Goal: Contribute content: Contribute content

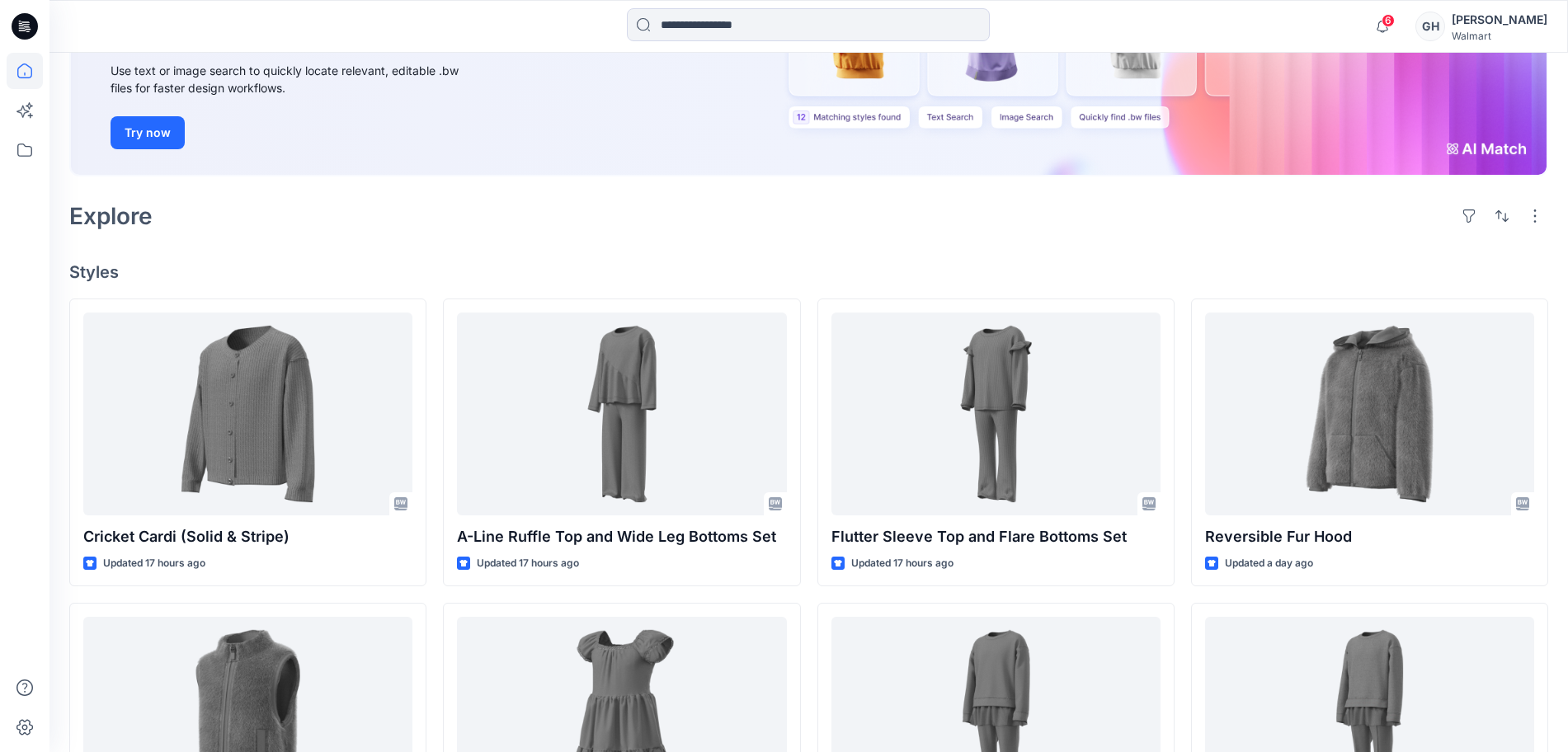
scroll to position [412, 0]
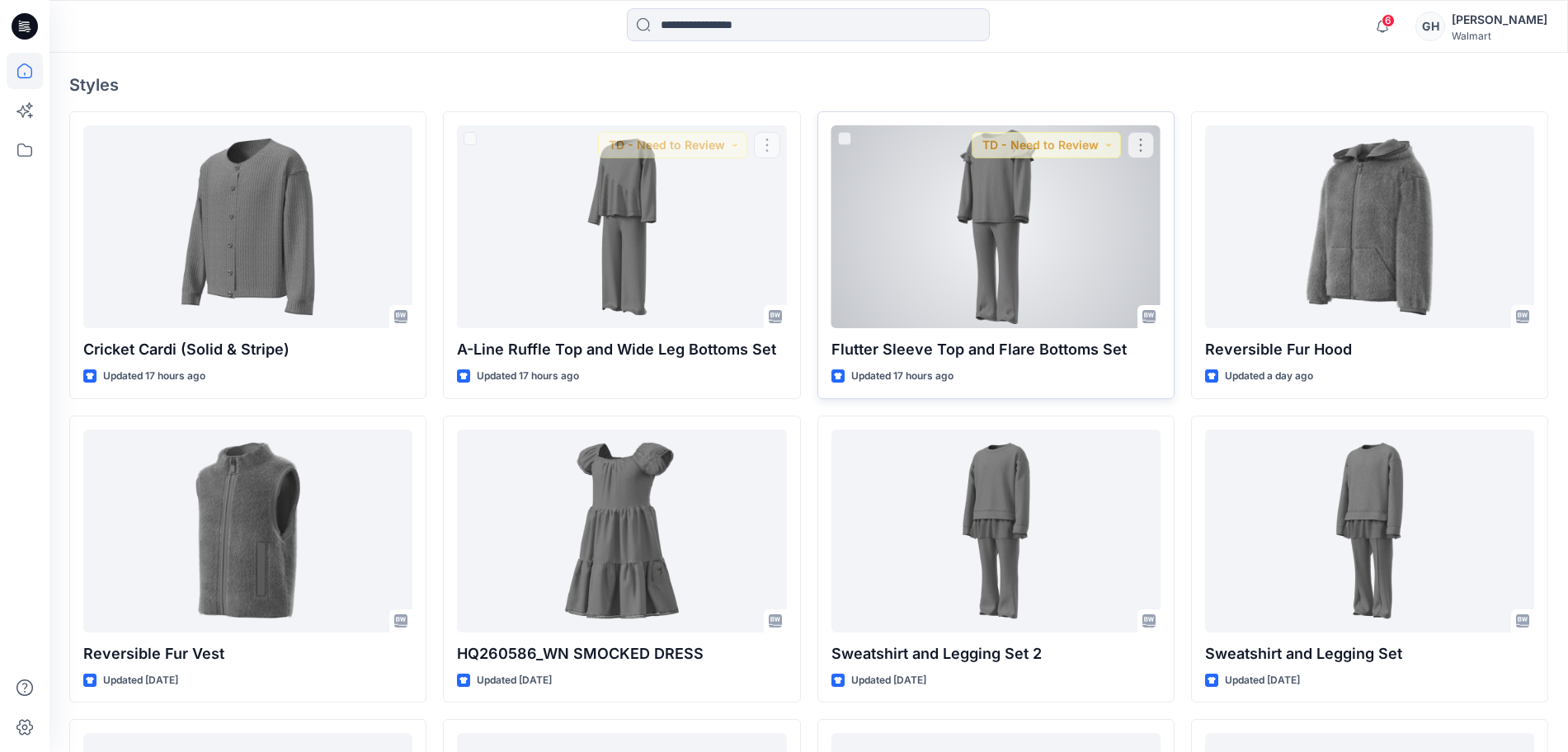
click at [1002, 258] on div at bounding box center [996, 227] width 329 height 203
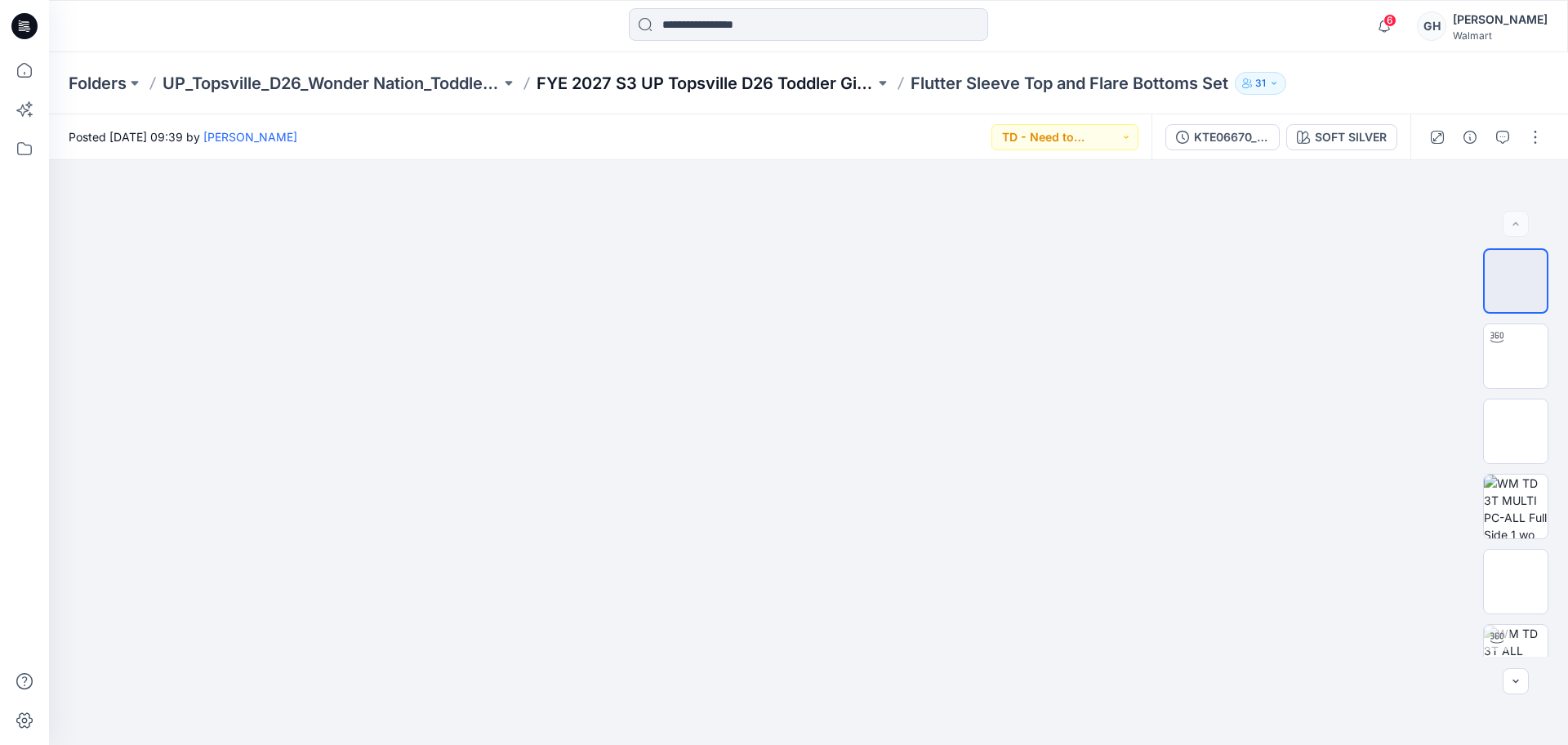
click at [667, 87] on p "FYE 2027 S3 UP Topsville D26 Toddler Girl Wonder Nation" at bounding box center [706, 83] width 338 height 23
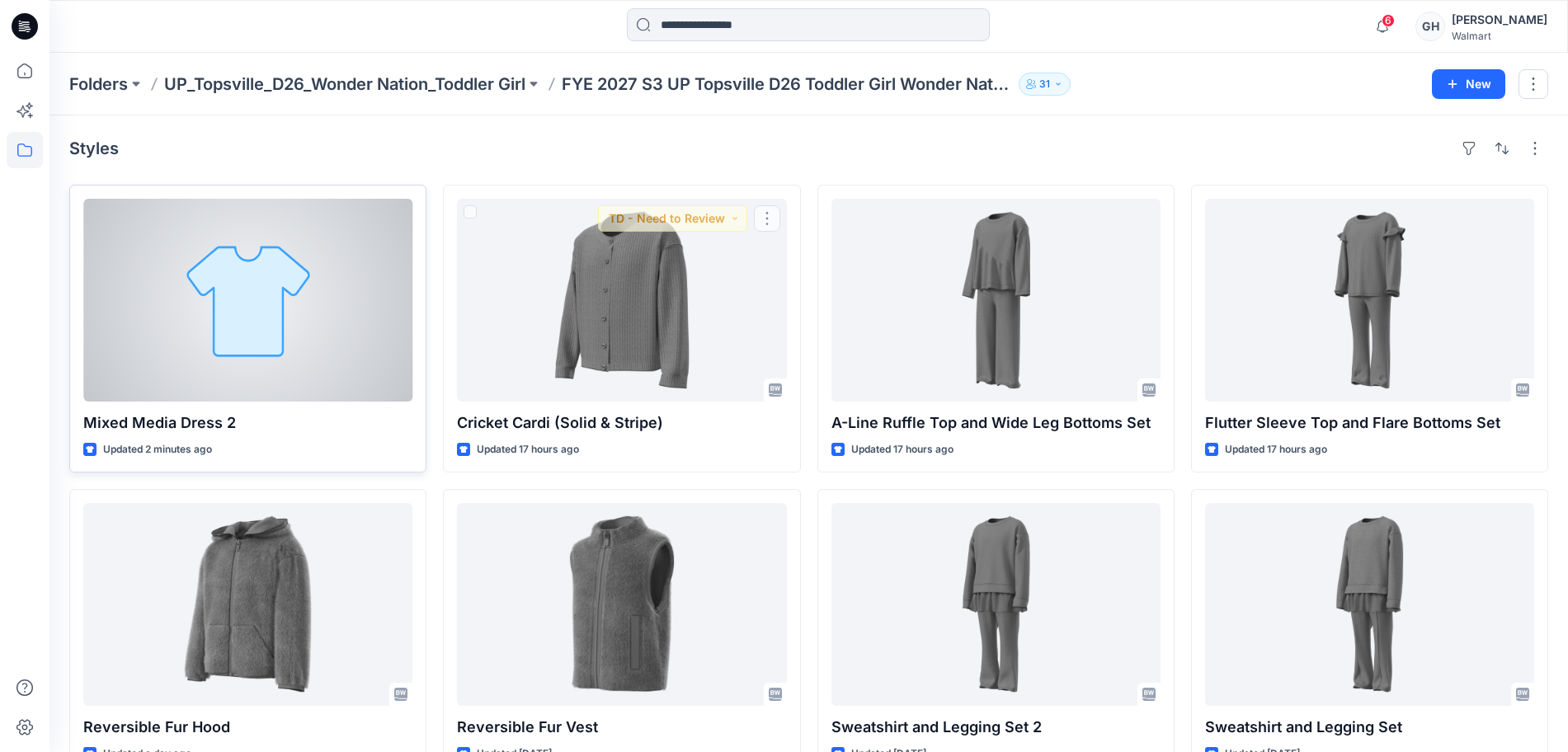
click at [370, 334] on div at bounding box center [248, 300] width 329 height 203
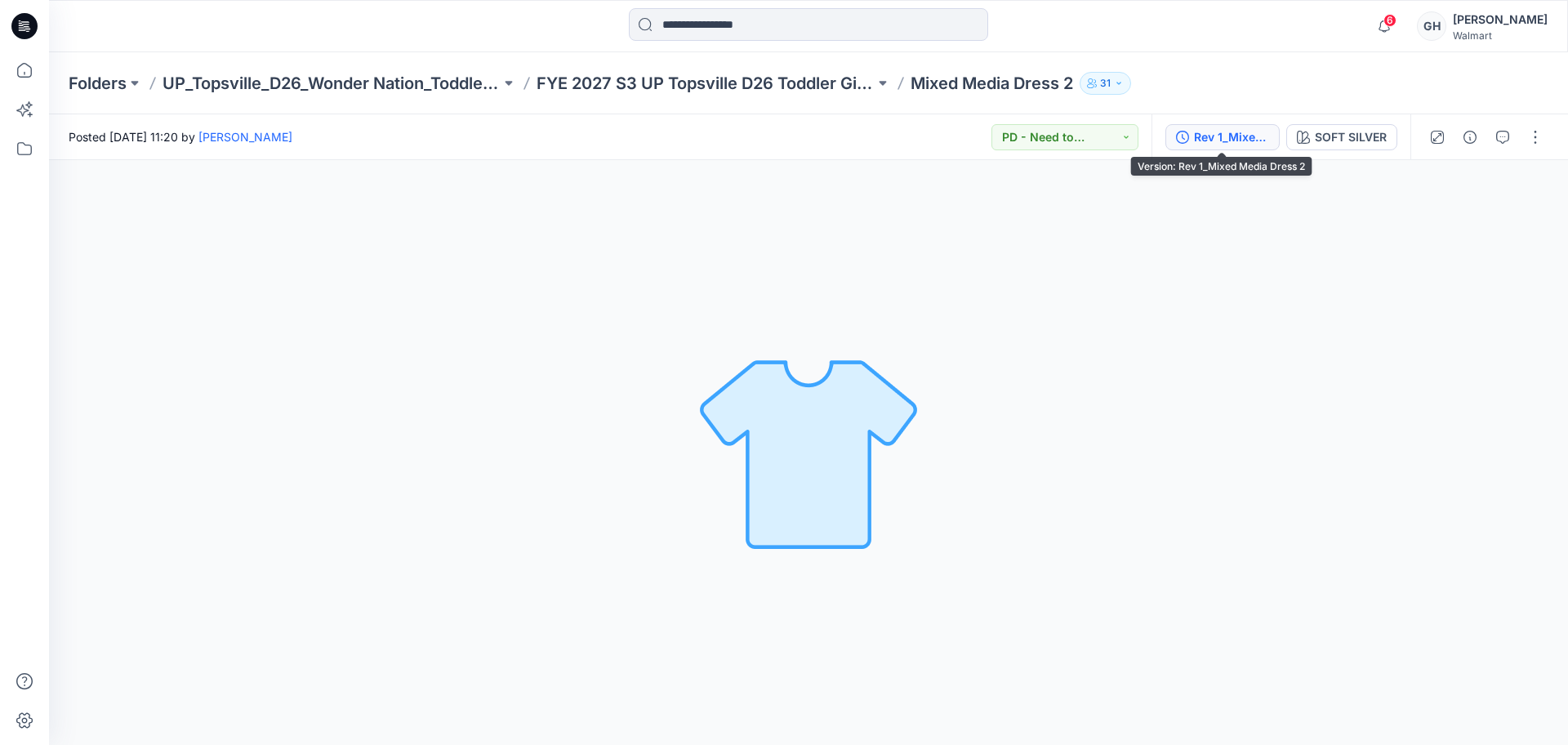
click at [1200, 146] on div "Rev 1_Mixed Media Dress 2" at bounding box center [1231, 137] width 75 height 18
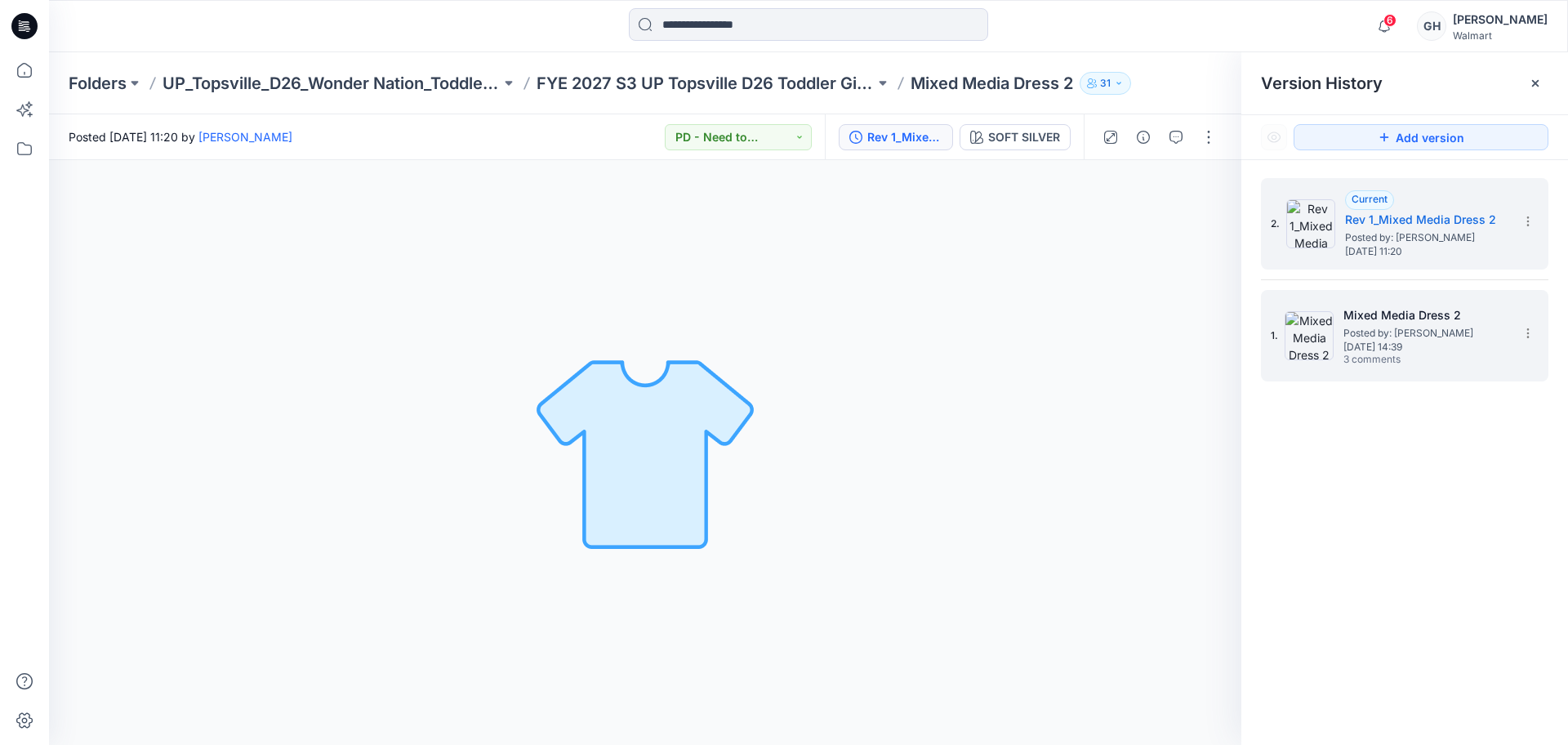
click at [1442, 363] on span "3 comments" at bounding box center [1401, 360] width 114 height 13
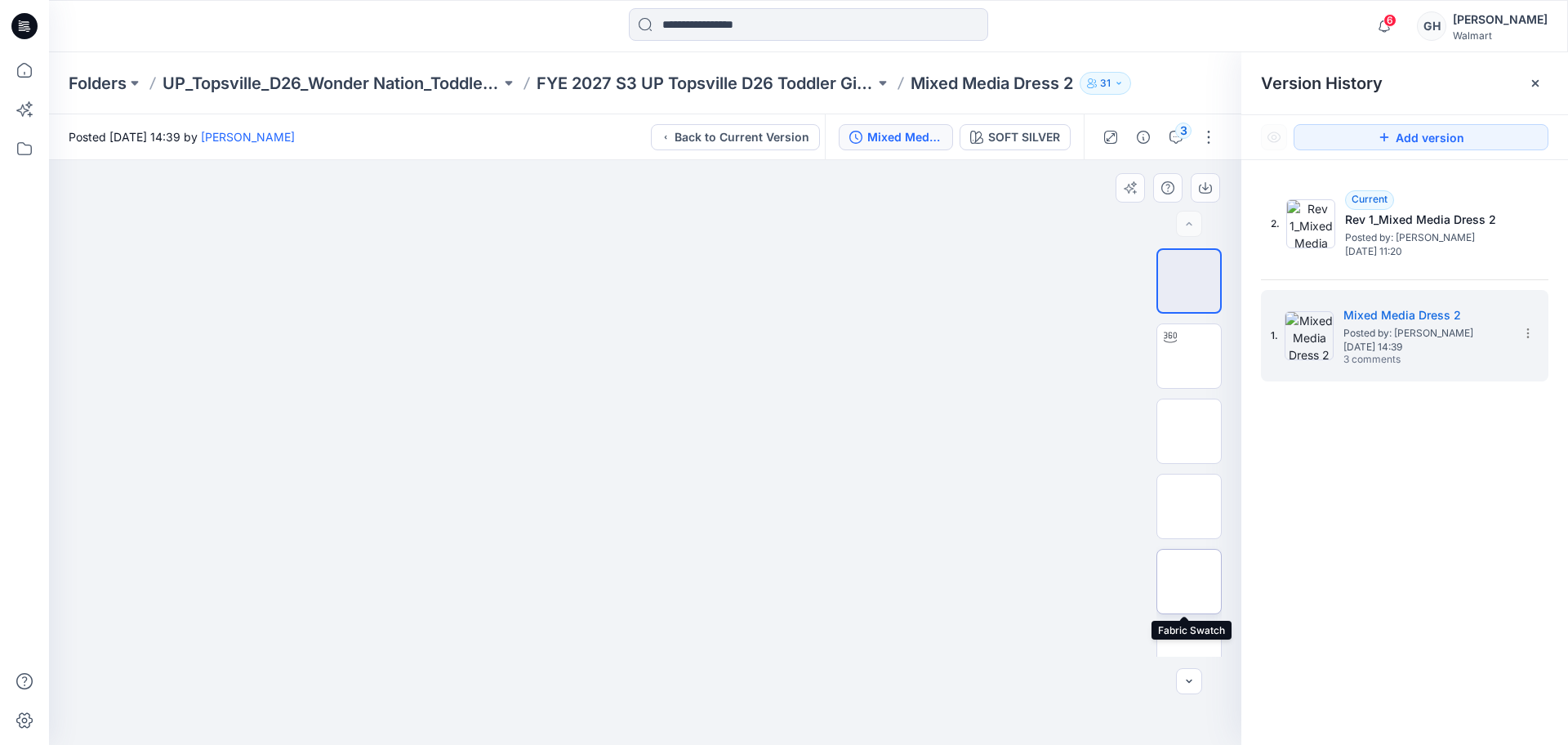
click at [1189, 582] on img at bounding box center [1189, 582] width 0 height 0
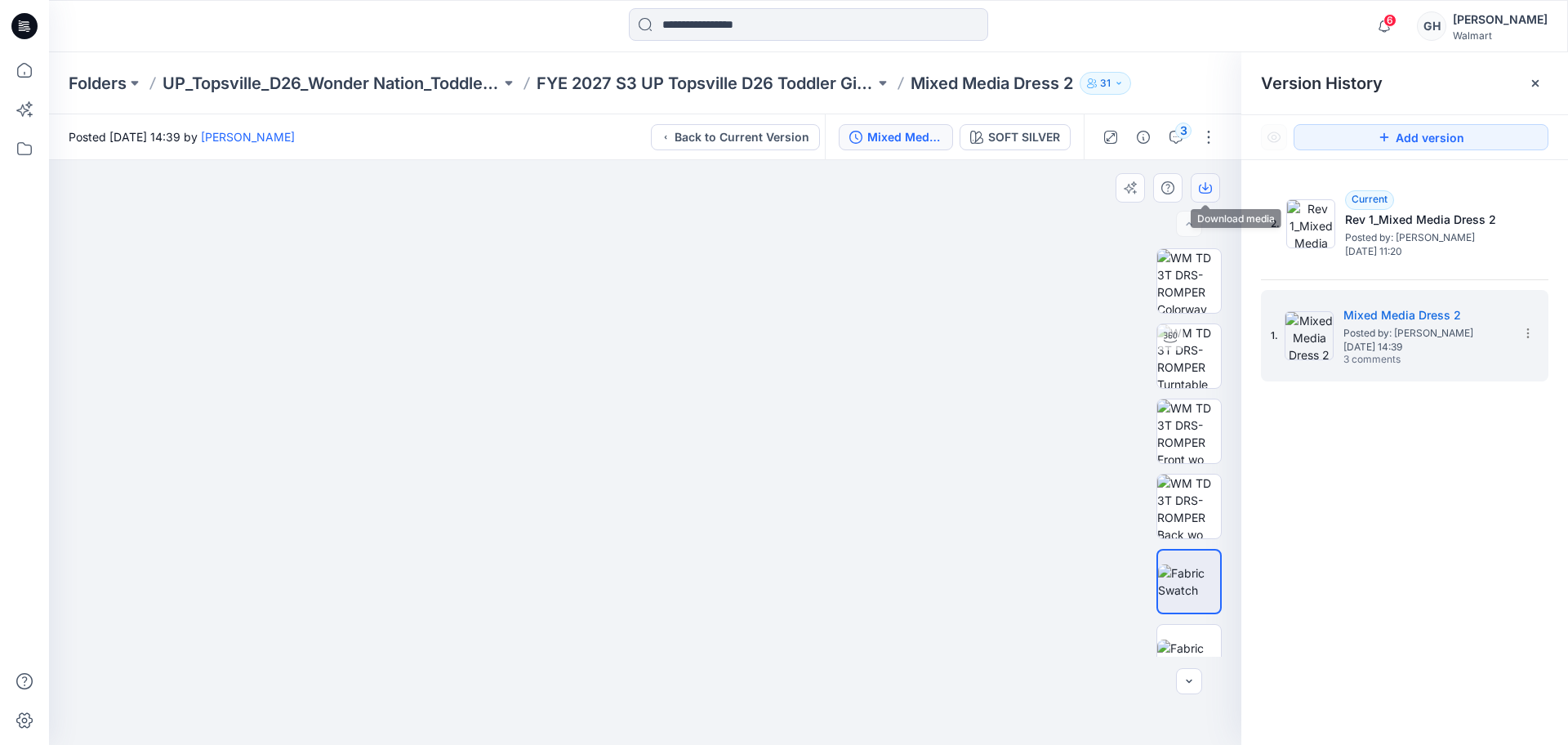
click at [1206, 191] on icon "button" at bounding box center [1205, 187] width 13 height 13
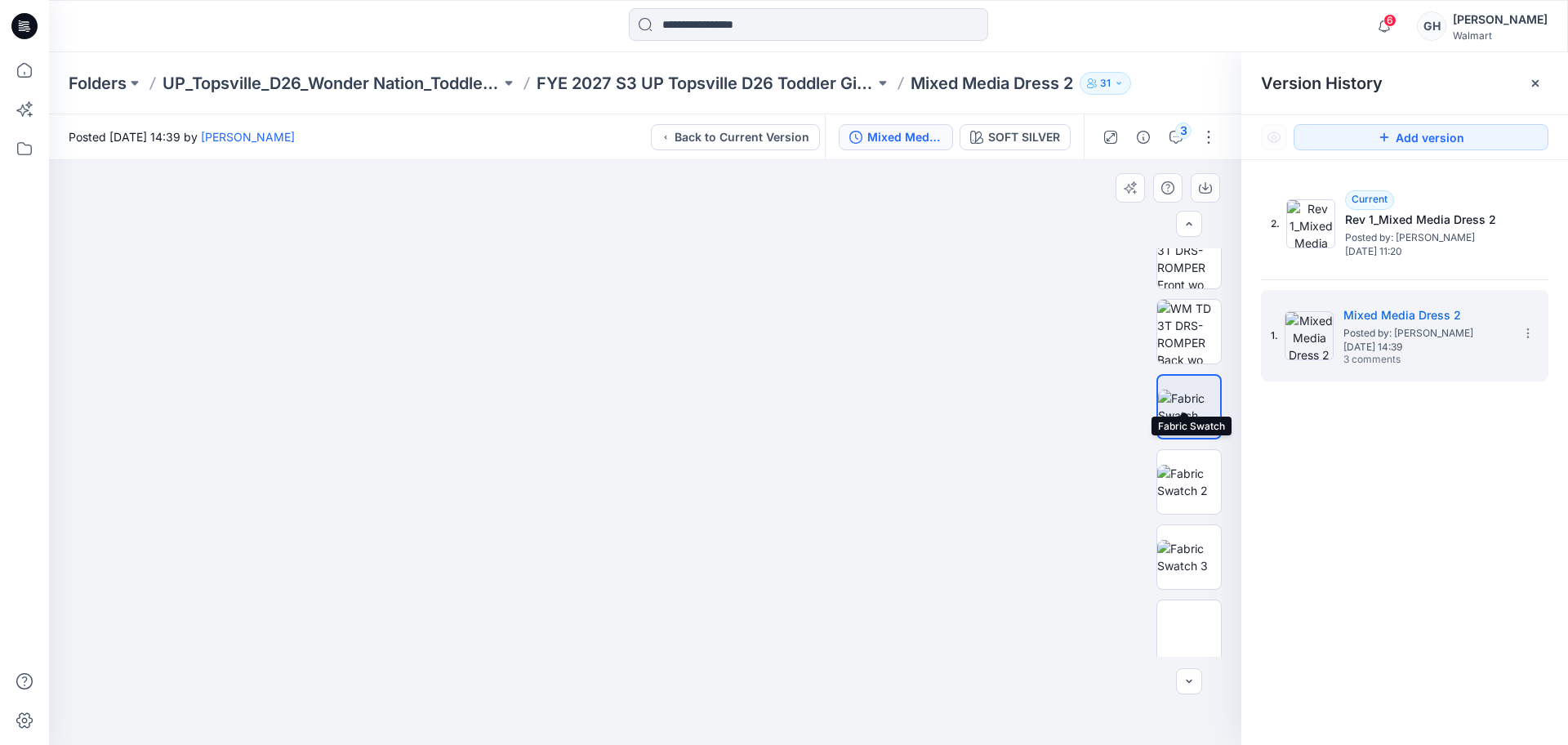
scroll to position [204, 0]
click at [1181, 416] on div "XLSX" at bounding box center [1188, 452] width 65 height 408
click at [1172, 461] on img at bounding box center [1188, 453] width 63 height 35
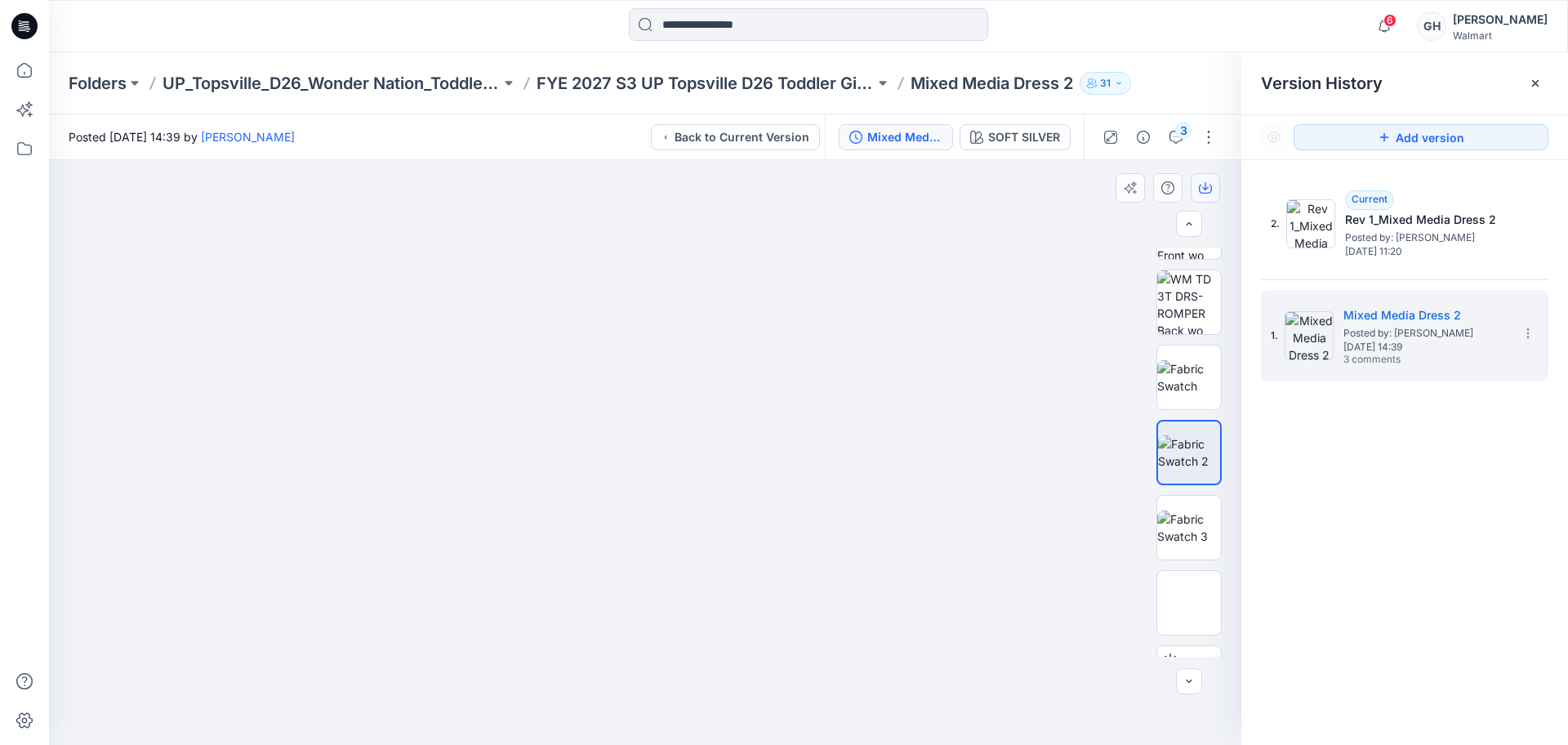
click at [1206, 181] on icon "button" at bounding box center [1205, 187] width 13 height 13
drag, startPoint x: 1184, startPoint y: 515, endPoint x: 1207, endPoint y: 337, distance: 179.5
click at [1184, 516] on img at bounding box center [1188, 528] width 63 height 35
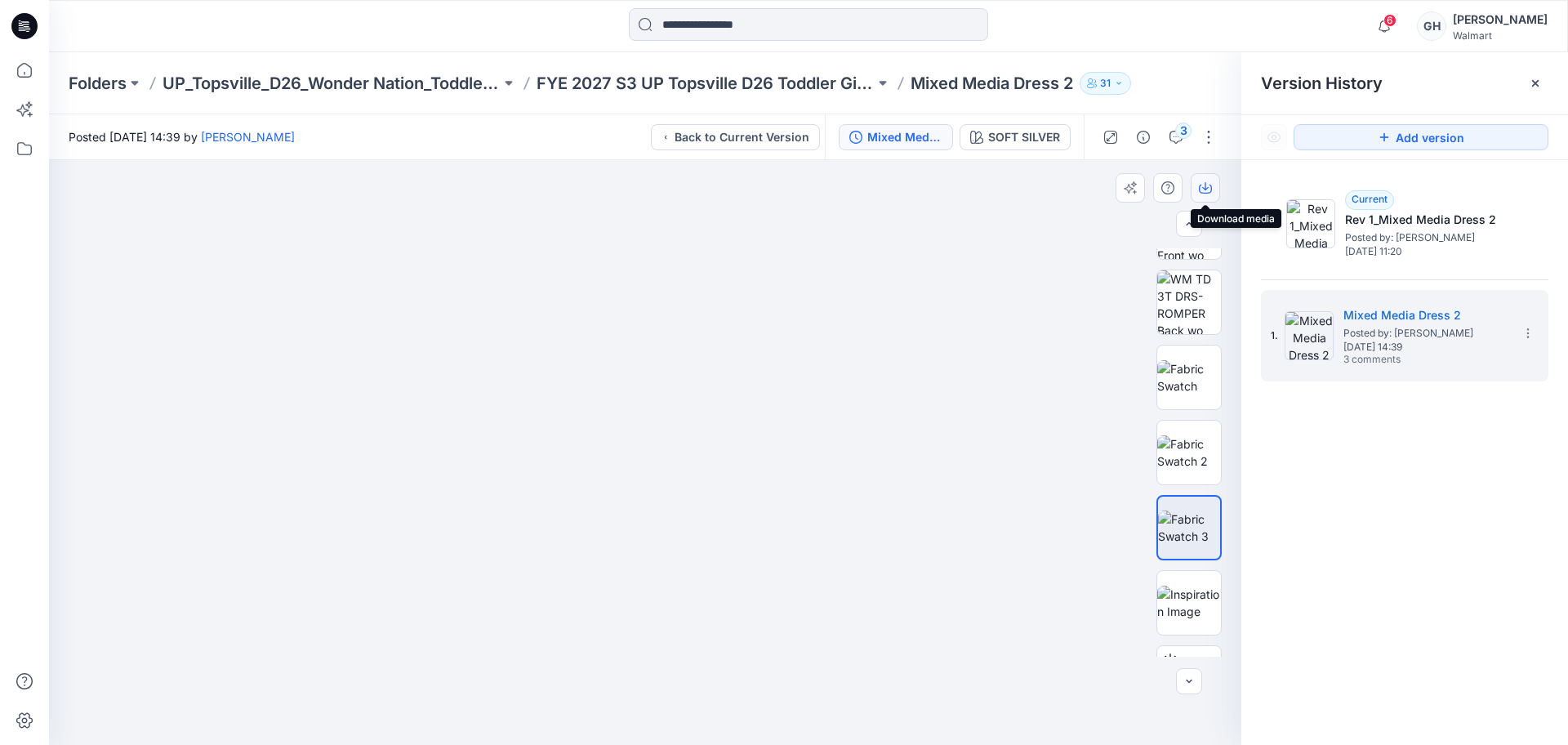
click at [1214, 189] on button "button" at bounding box center [1205, 188] width 29 height 29
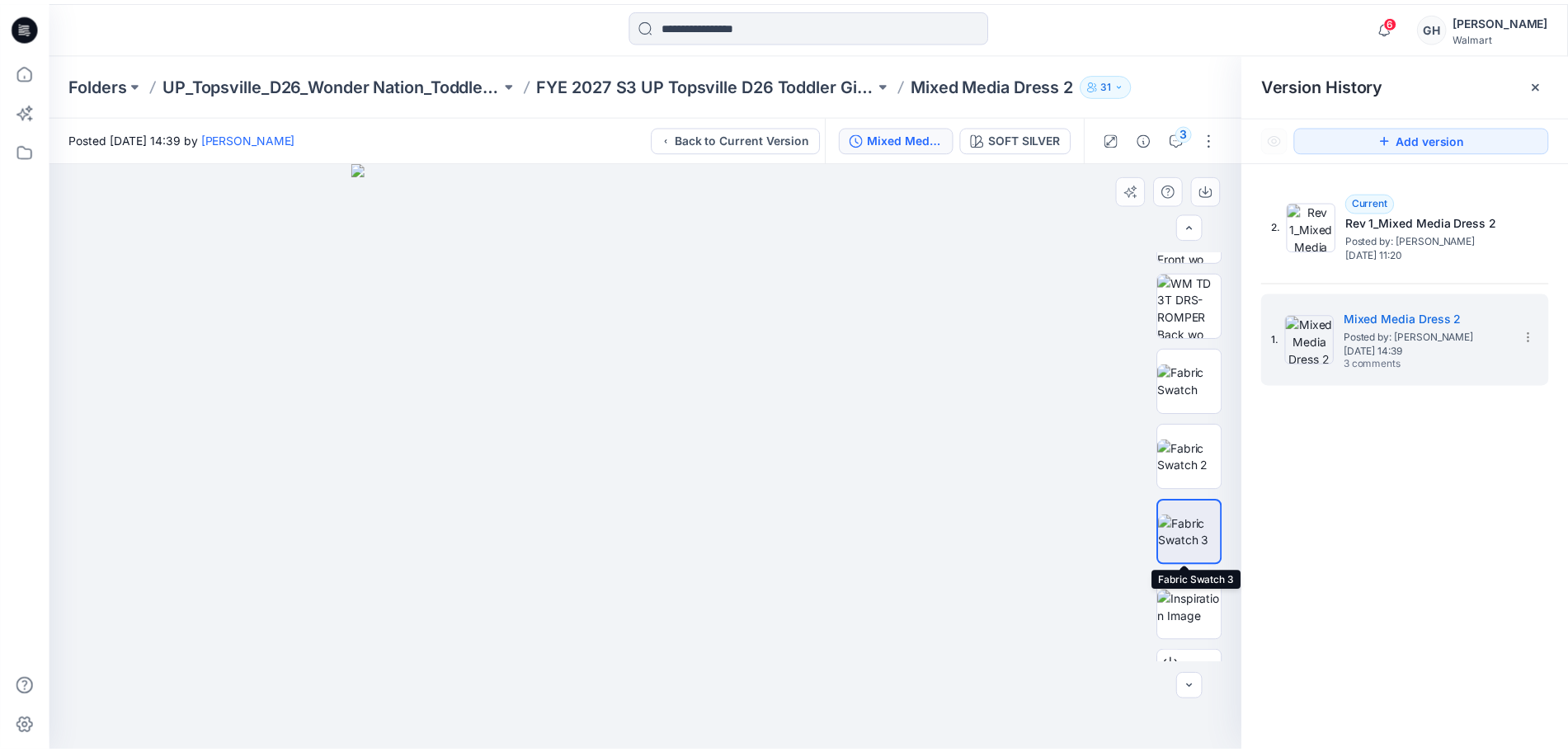
scroll to position [261, 0]
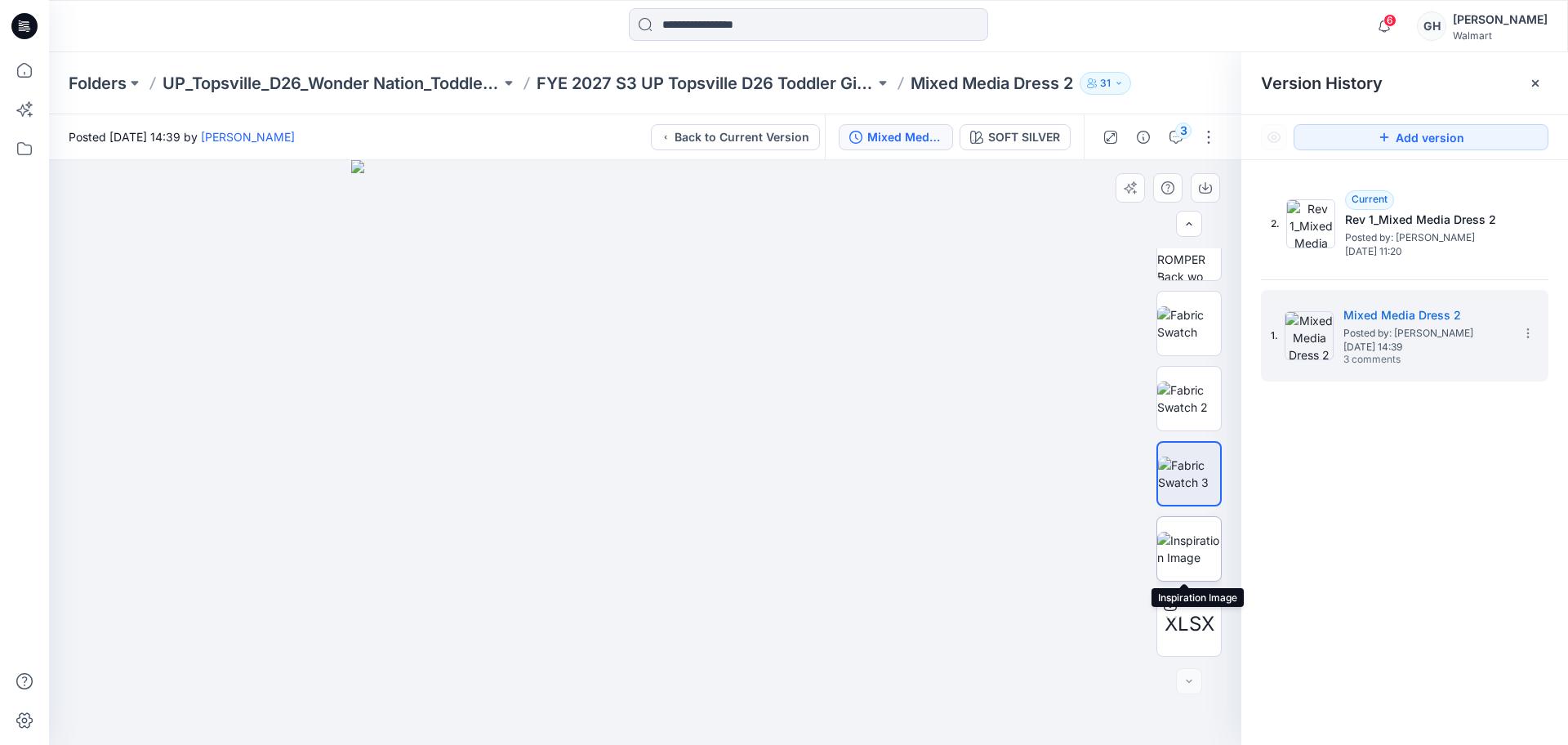
click at [1187, 534] on img at bounding box center [1188, 549] width 63 height 35
click at [1207, 174] on button "button" at bounding box center [1205, 188] width 29 height 29
click at [1207, 182] on icon "button" at bounding box center [1205, 187] width 13 height 13
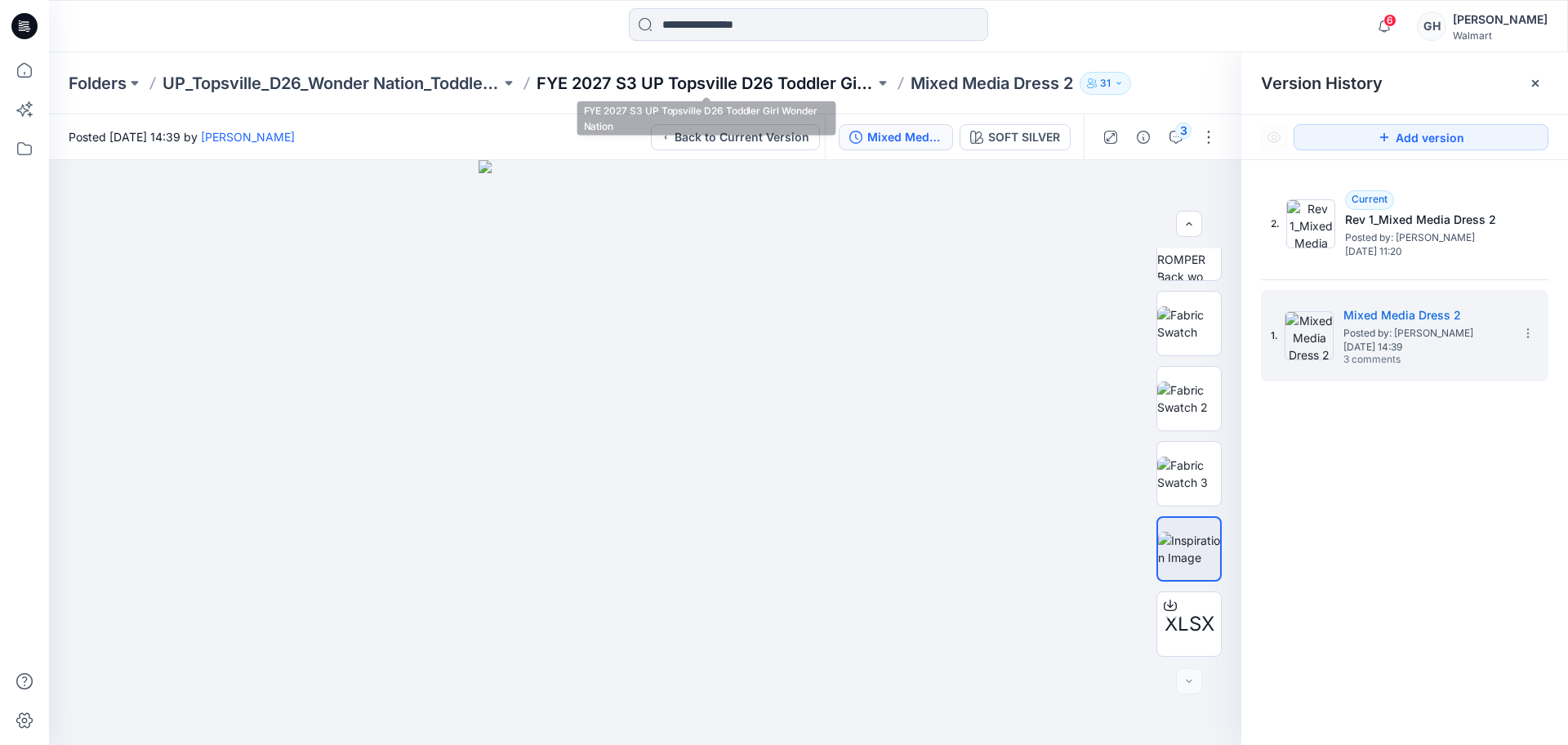
click at [817, 73] on p "FYE 2027 S3 UP Topsville D26 Toddler Girl Wonder Nation" at bounding box center [706, 83] width 338 height 23
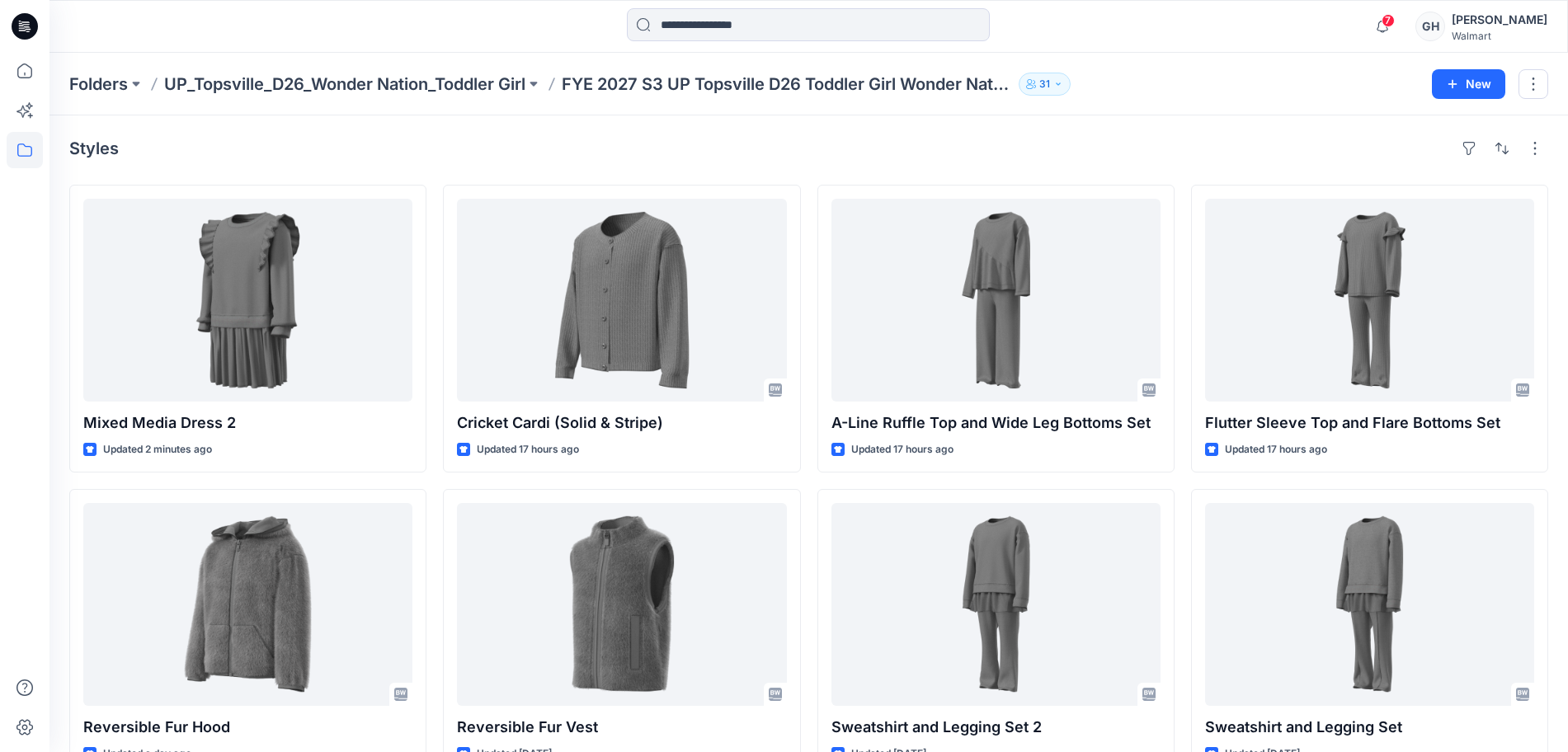
click at [397, 68] on div "Folders UP_Topsville_D26_Wonder Nation_Toddler Girl FYE 2027 S3 UP Topsville D2…" at bounding box center [809, 84] width 1518 height 63
click at [411, 87] on p "UP_Topsville_D26_Wonder Nation_Toddler Girl" at bounding box center [344, 84] width 362 height 23
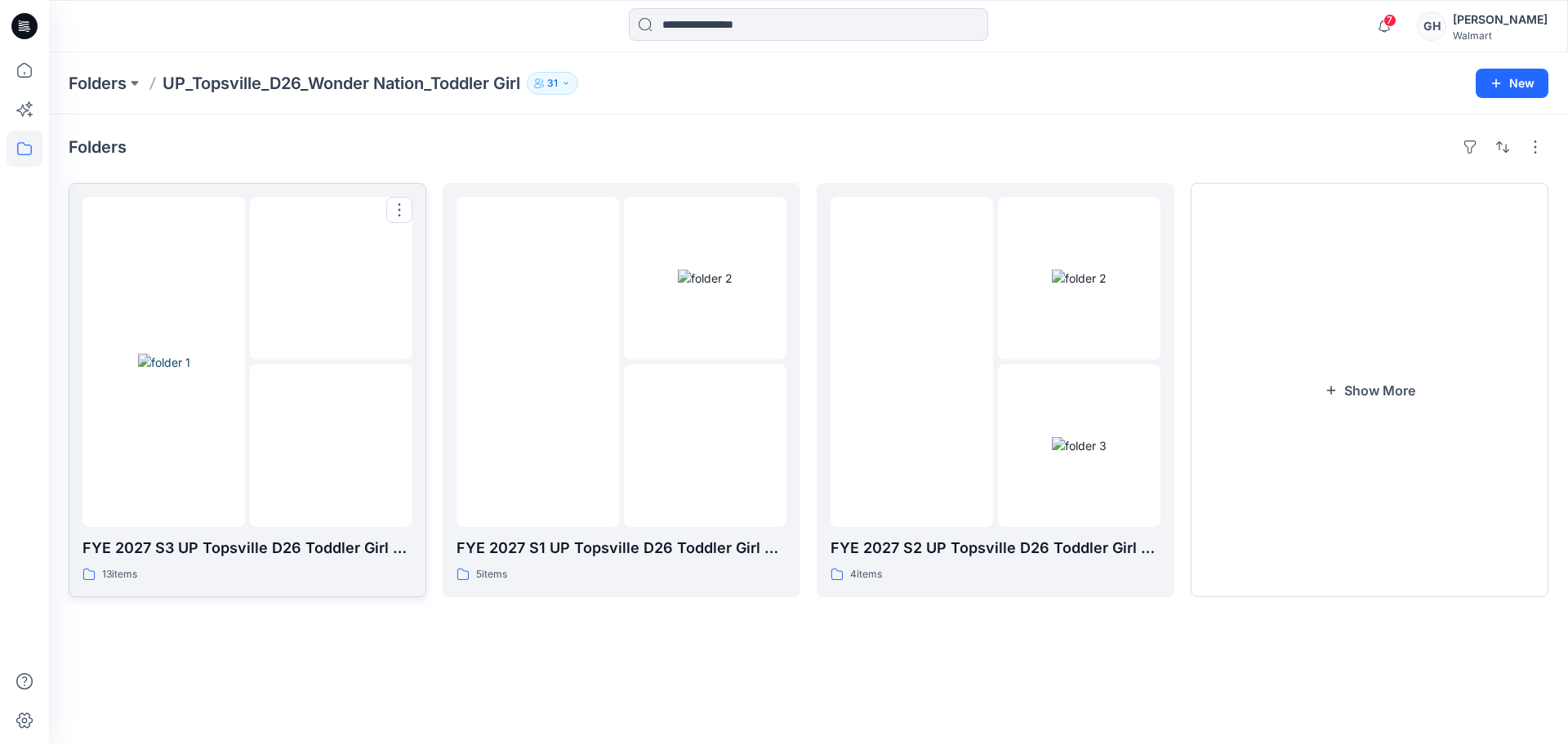
click at [331, 446] on img at bounding box center [331, 446] width 0 height 0
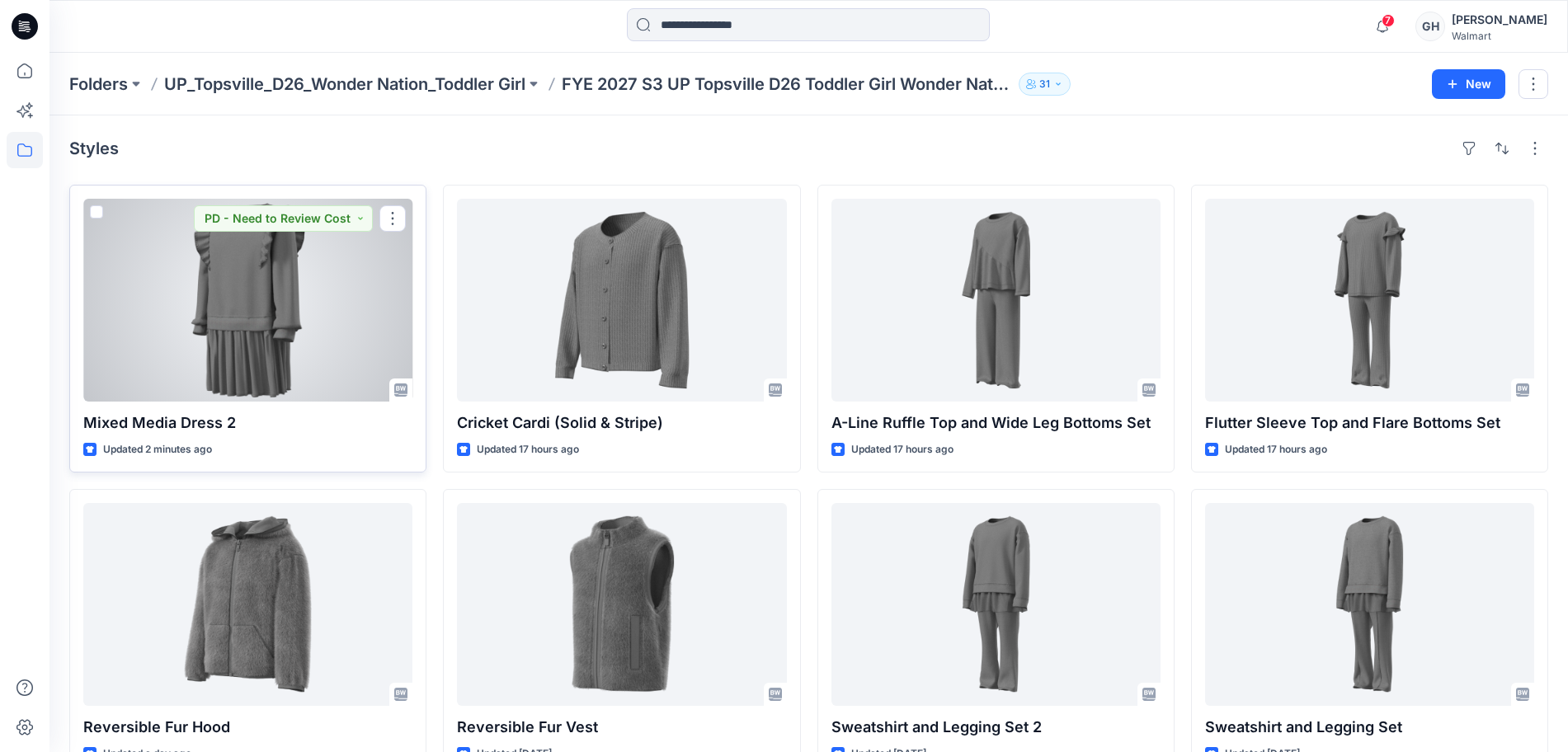
click at [272, 338] on div at bounding box center [248, 300] width 329 height 203
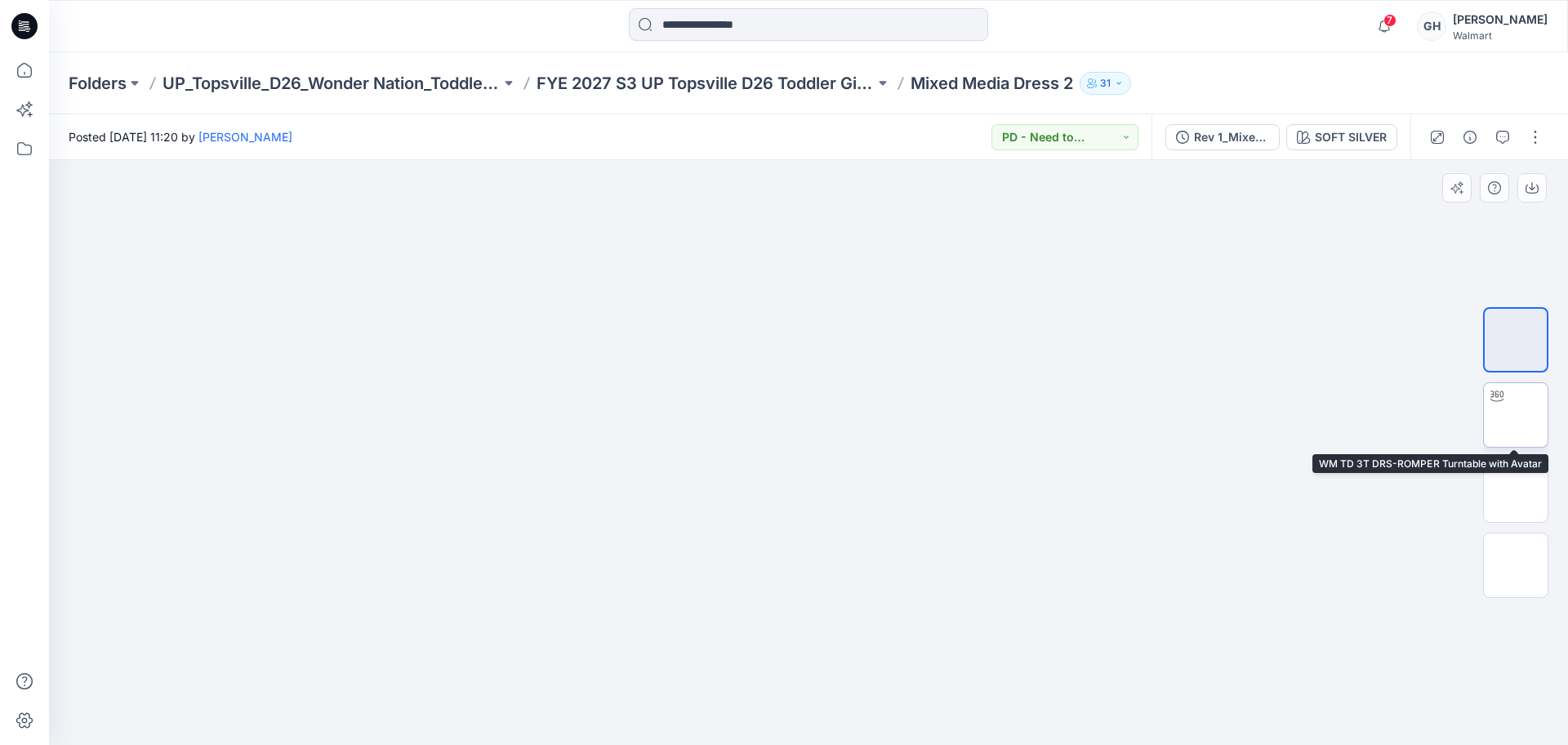
click at [1515, 415] on img at bounding box center [1515, 415] width 0 height 0
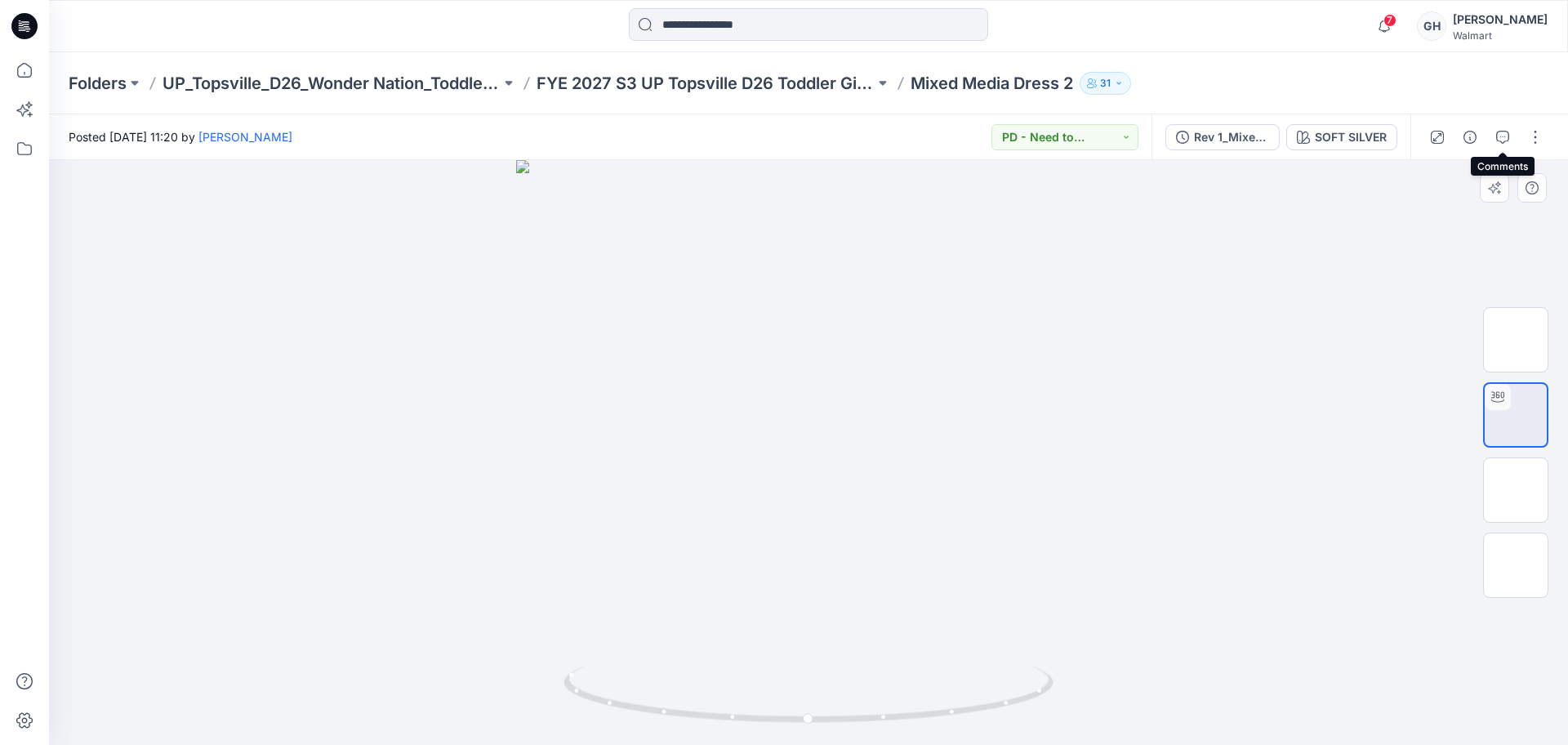
drag, startPoint x: 1508, startPoint y: 139, endPoint x: 1161, endPoint y: 233, distance: 359.5
click at [1509, 139] on button "button" at bounding box center [1502, 137] width 26 height 26
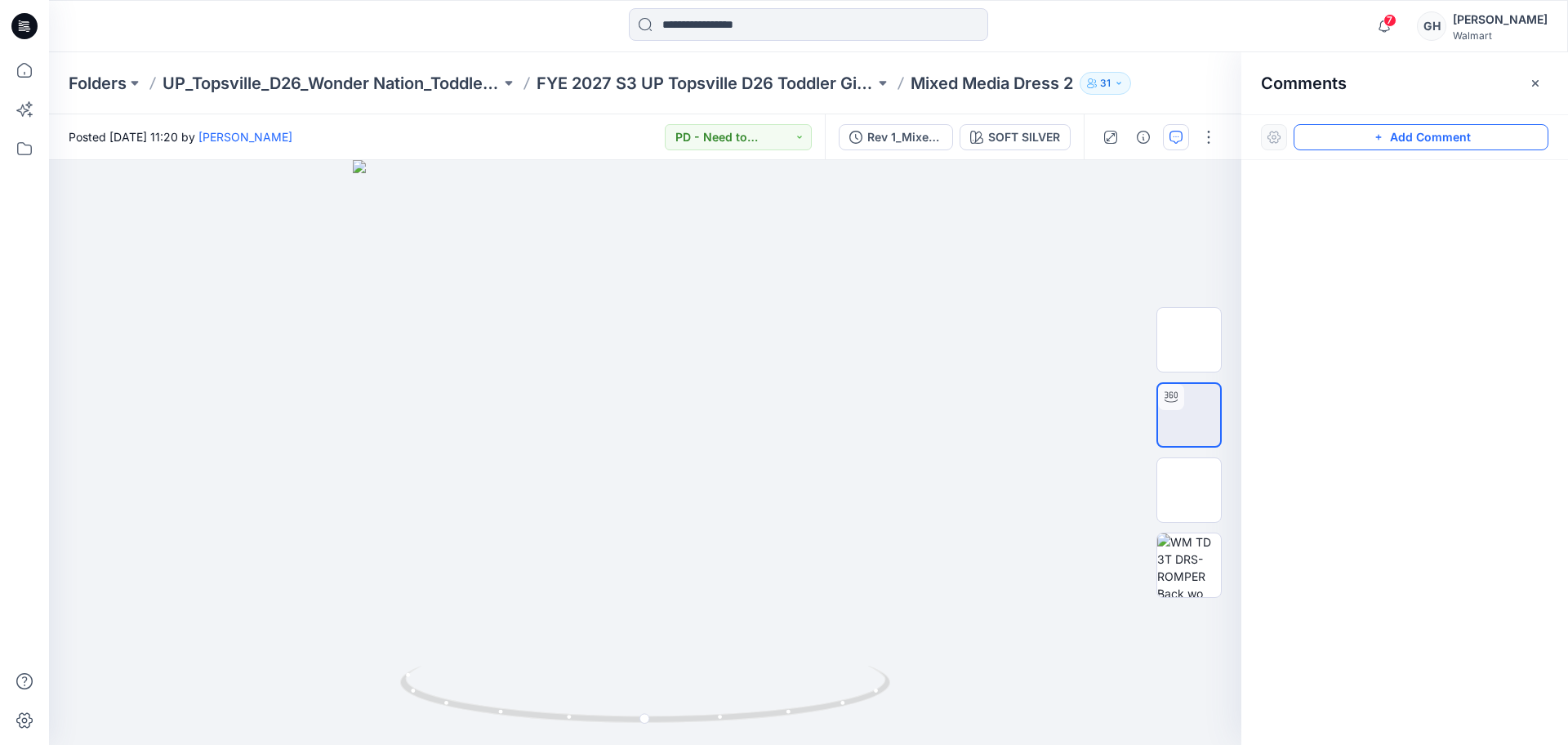
drag, startPoint x: 1381, startPoint y: 134, endPoint x: 891, endPoint y: 213, distance: 496.3
click at [1380, 134] on icon "button" at bounding box center [1378, 137] width 13 height 13
click at [811, 228] on div "1" at bounding box center [645, 453] width 1192 height 585
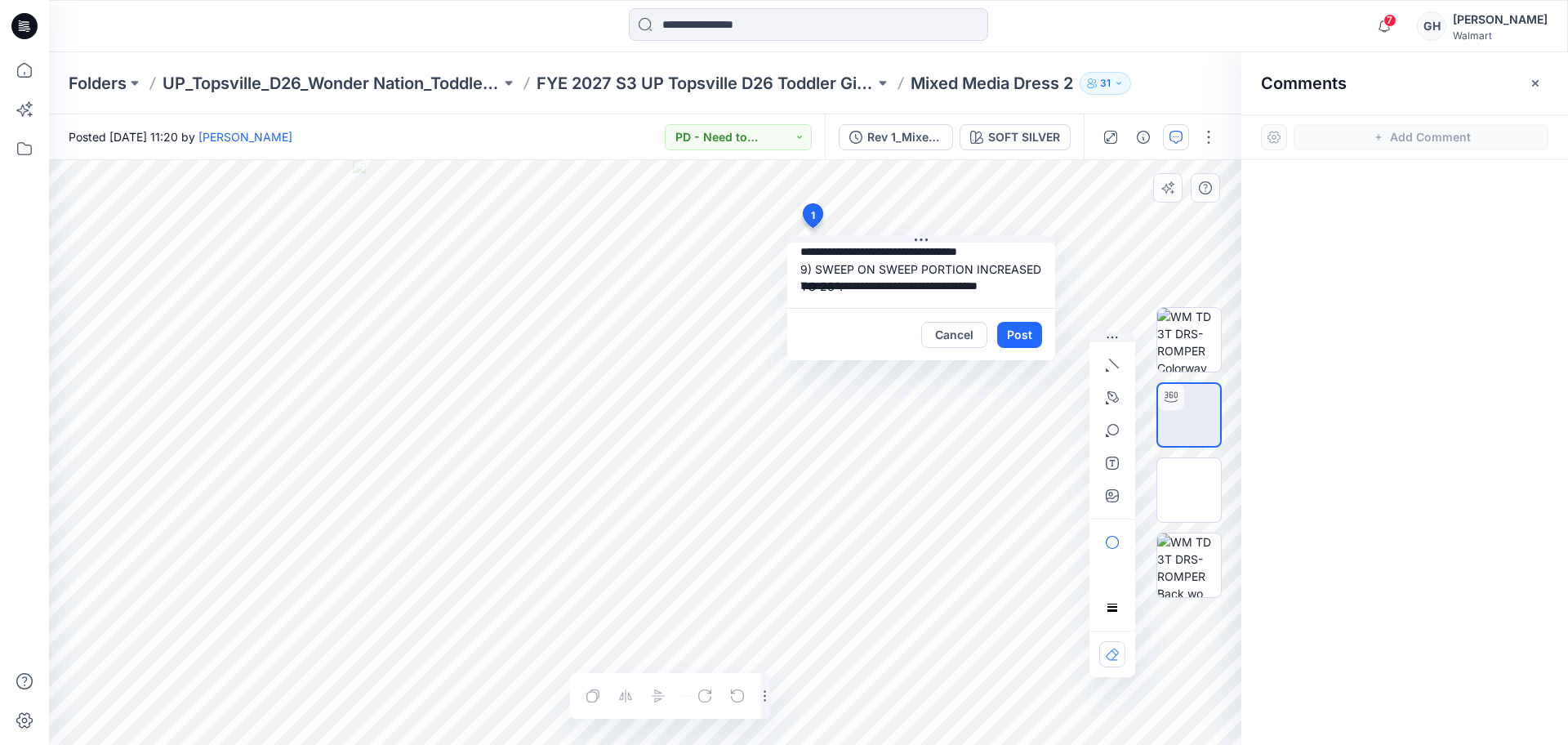
scroll to position [389, 0]
type textarea "**********"
click at [1010, 339] on button "Post" at bounding box center [1019, 335] width 45 height 26
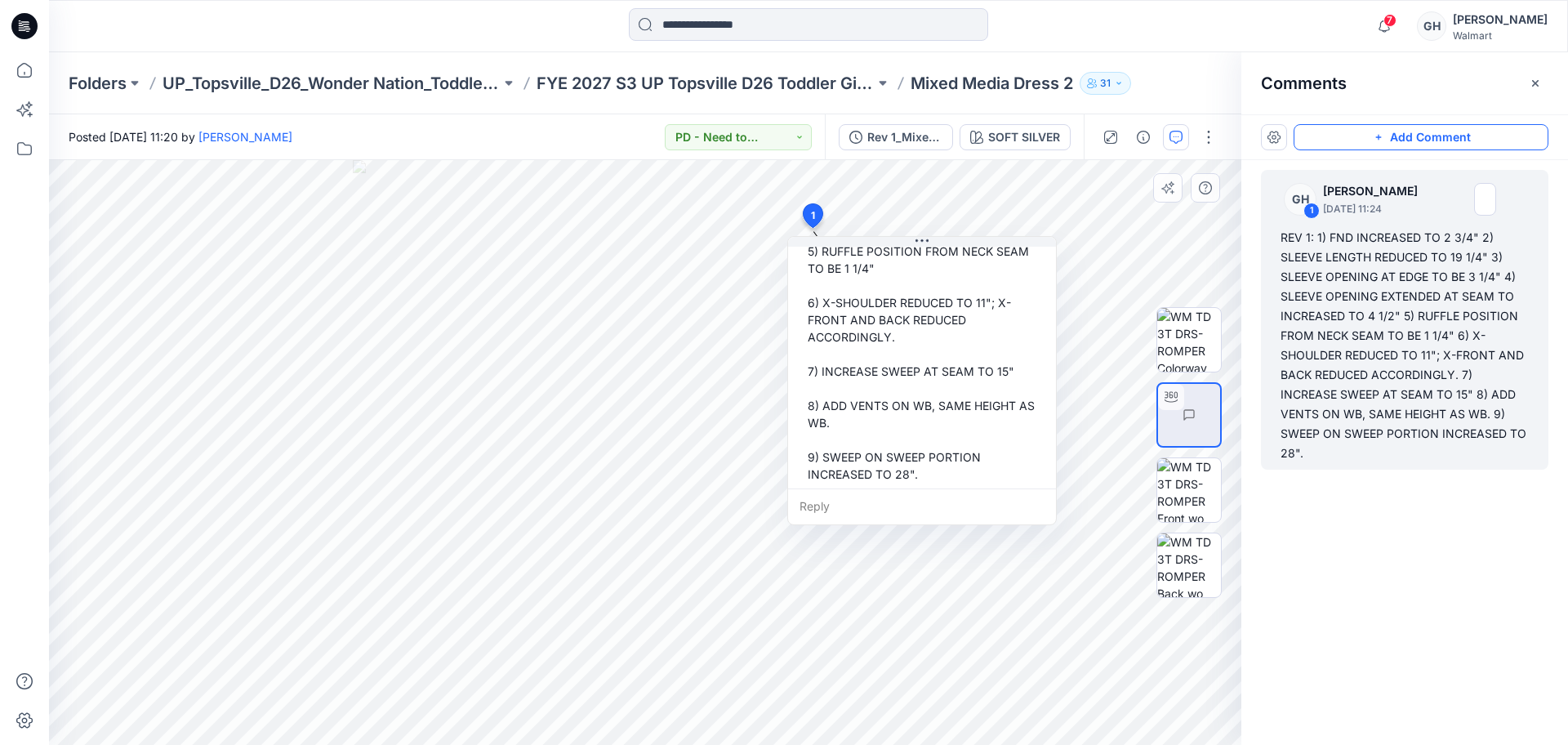
scroll to position [286, 0]
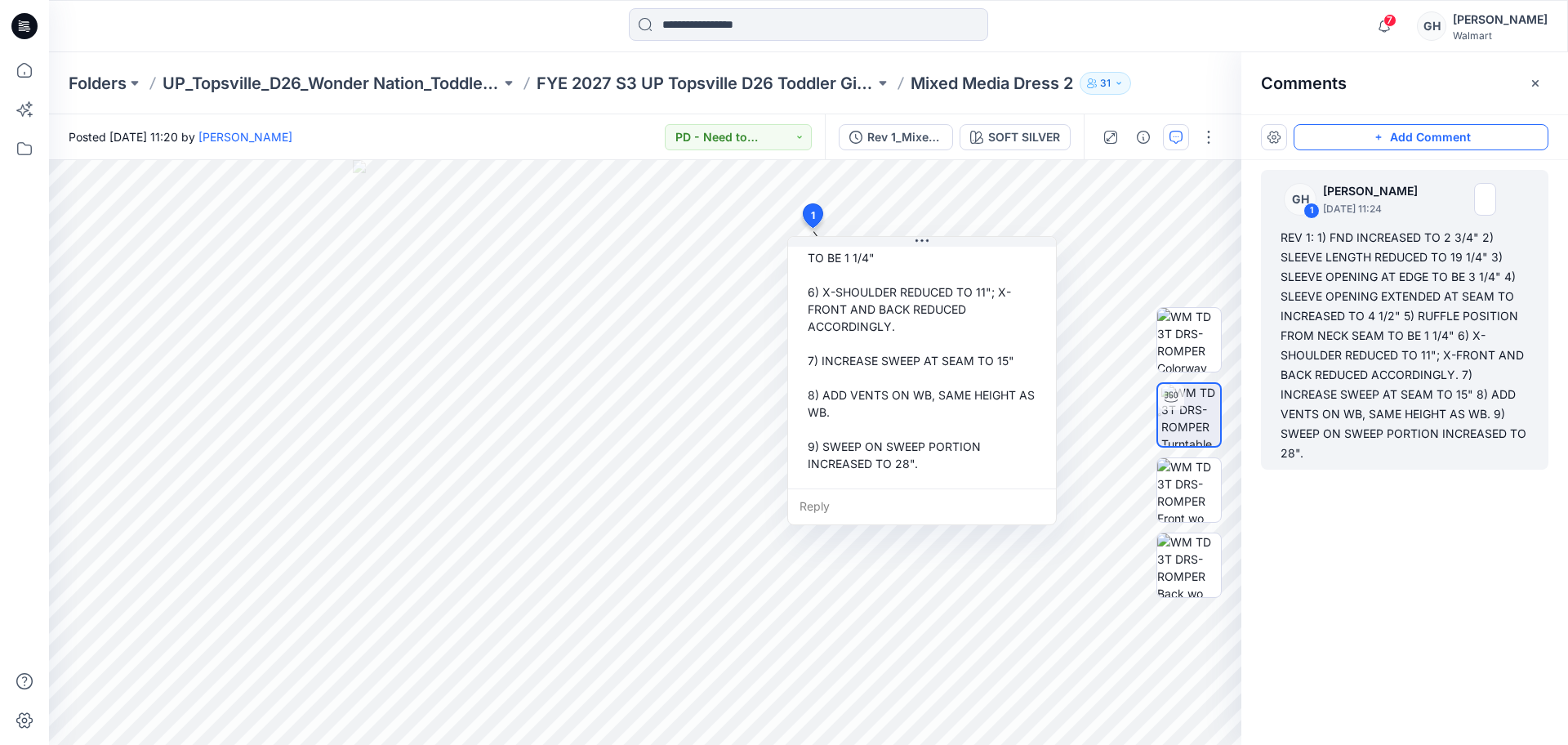
click at [1545, 83] on button "button" at bounding box center [1535, 83] width 26 height 26
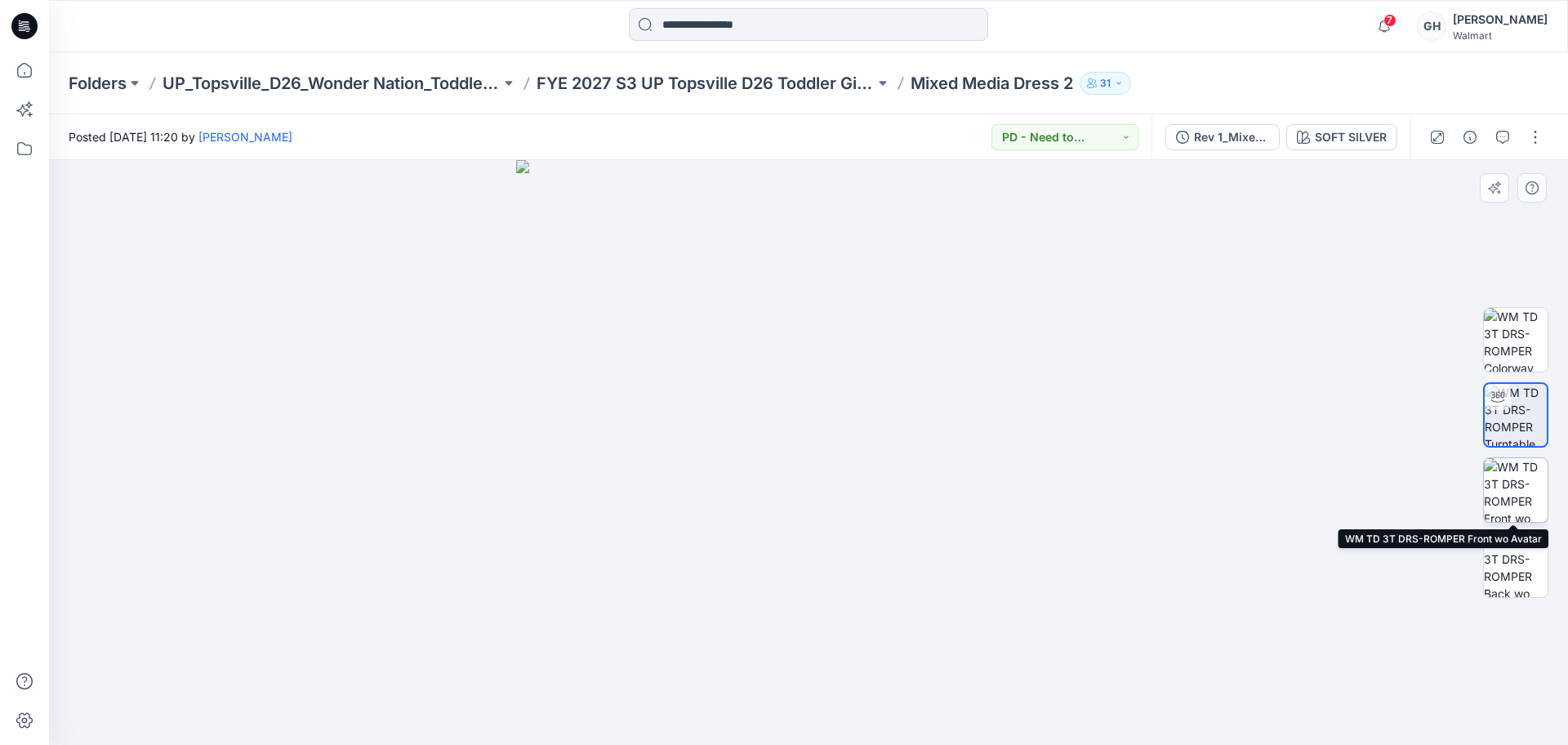
drag, startPoint x: 1506, startPoint y: 498, endPoint x: 1502, endPoint y: 550, distance: 52.2
click at [1506, 499] on img at bounding box center [1515, 489] width 63 height 63
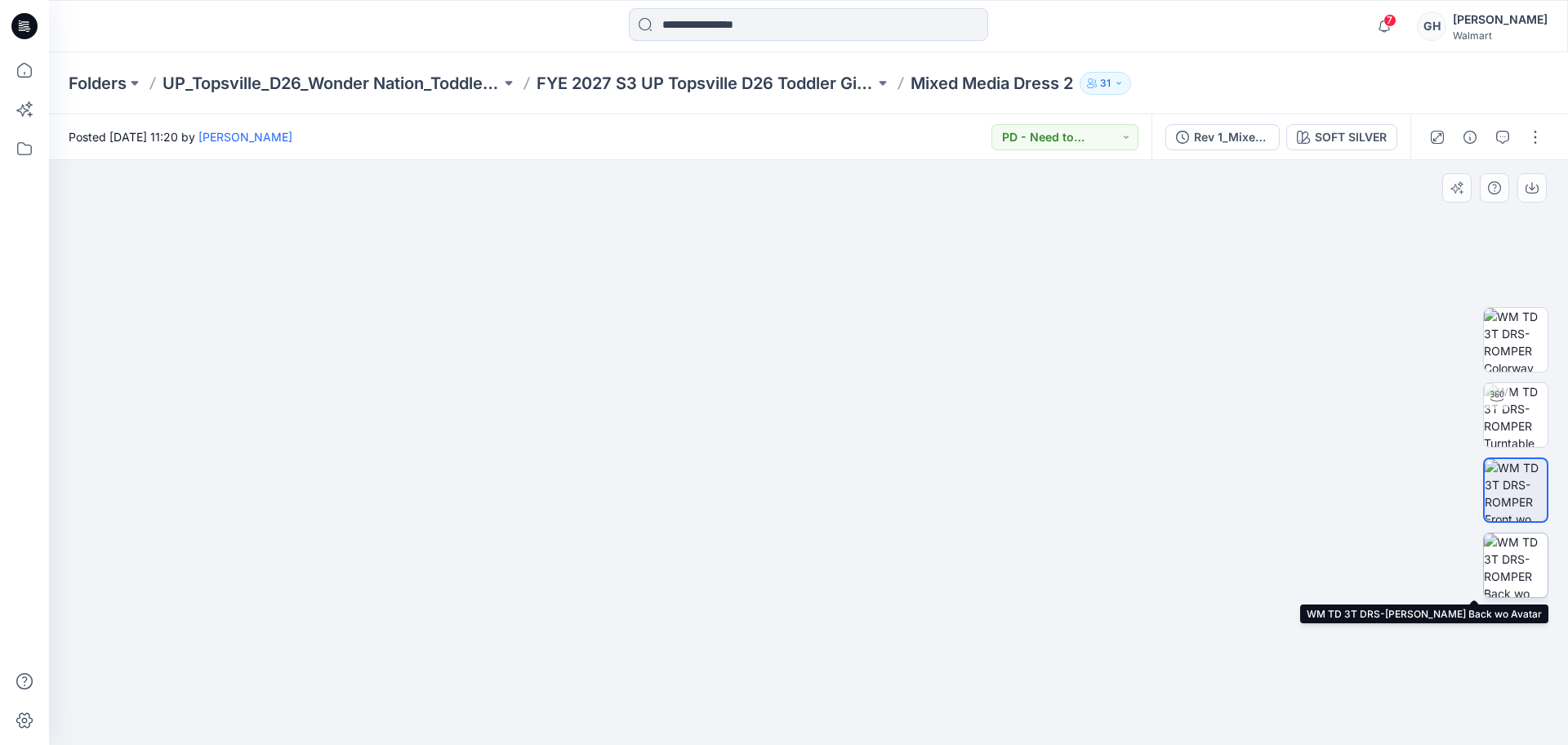
click at [1501, 551] on img at bounding box center [1515, 565] width 63 height 63
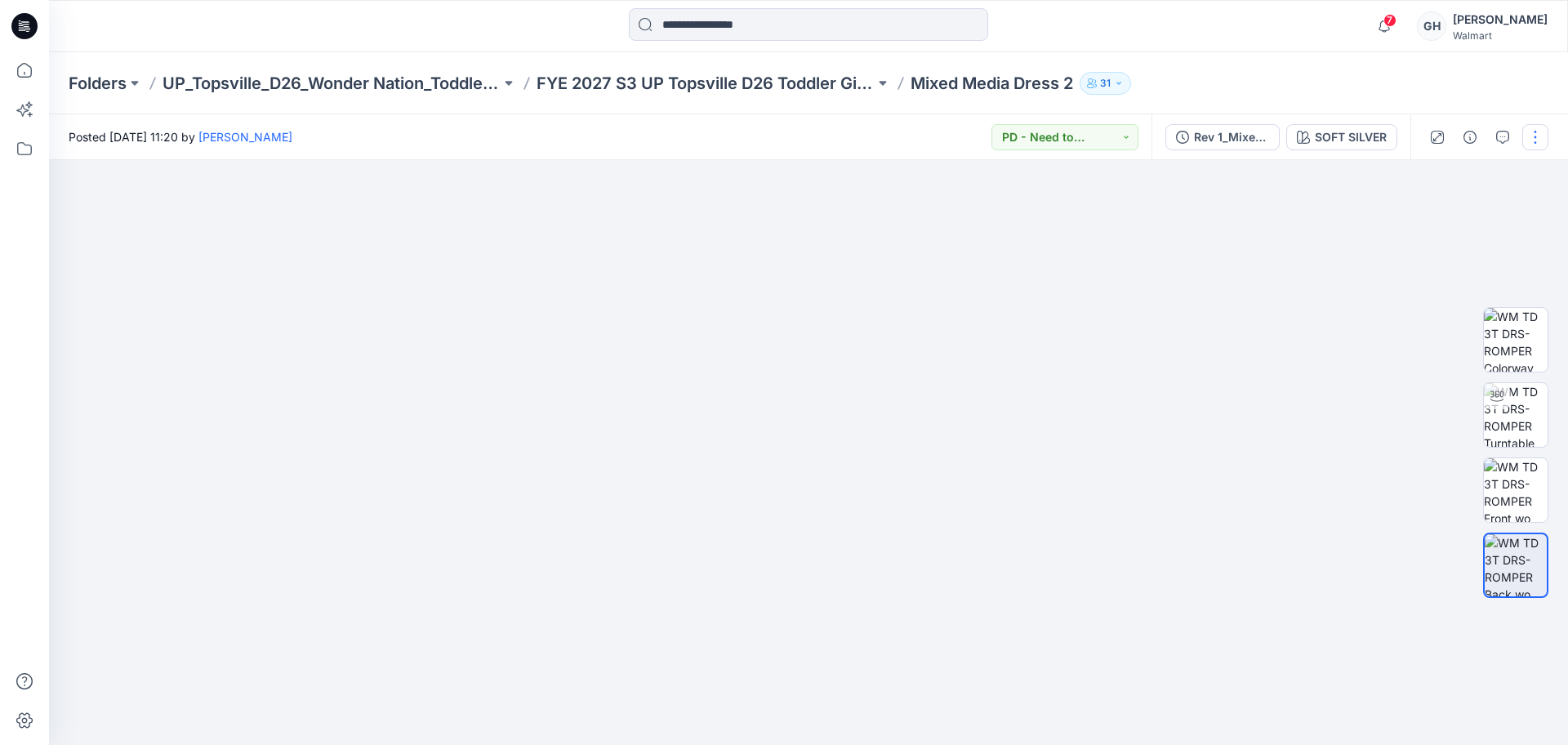
click at [1532, 142] on button "button" at bounding box center [1535, 137] width 26 height 26
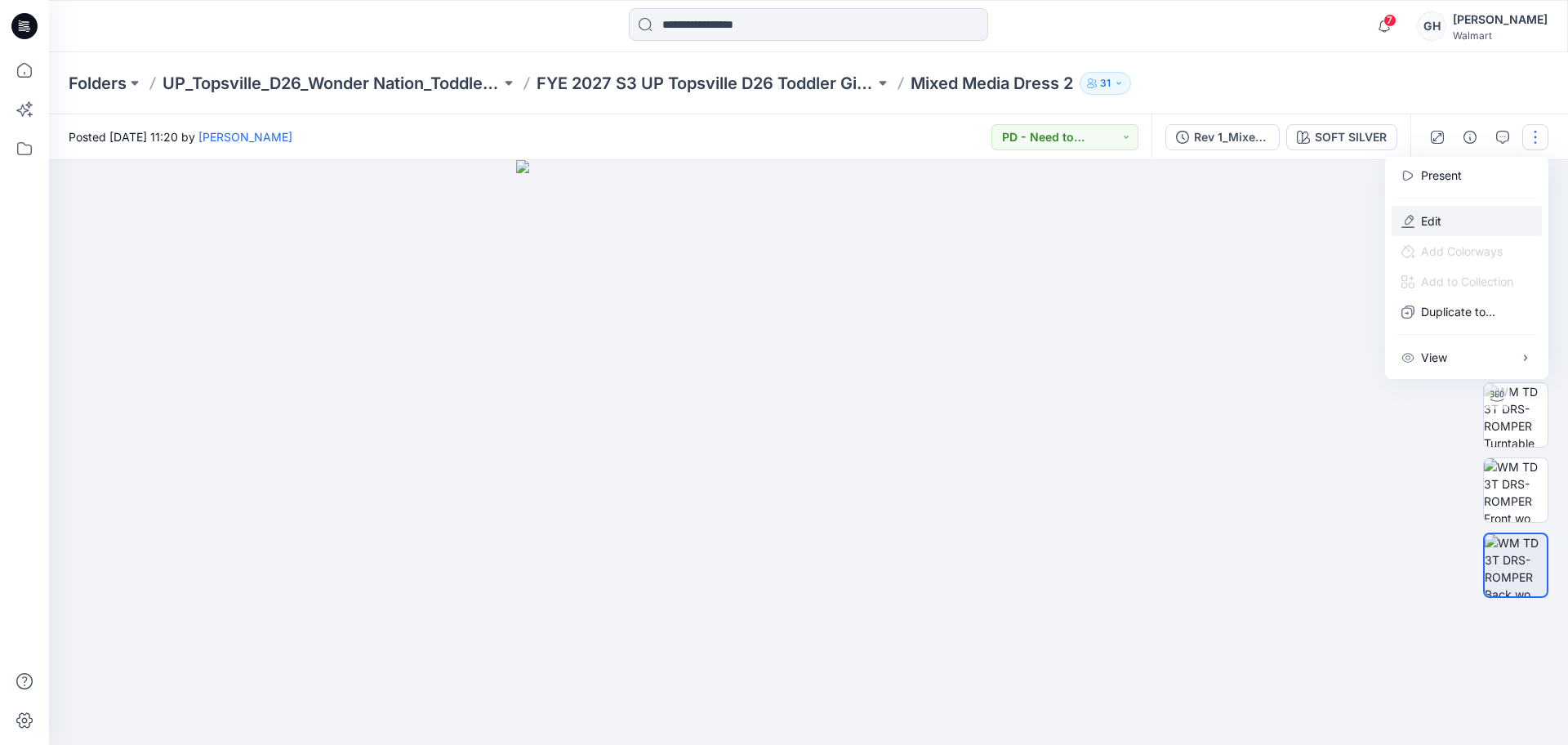
click at [1500, 214] on button "Edit" at bounding box center [1466, 220] width 150 height 30
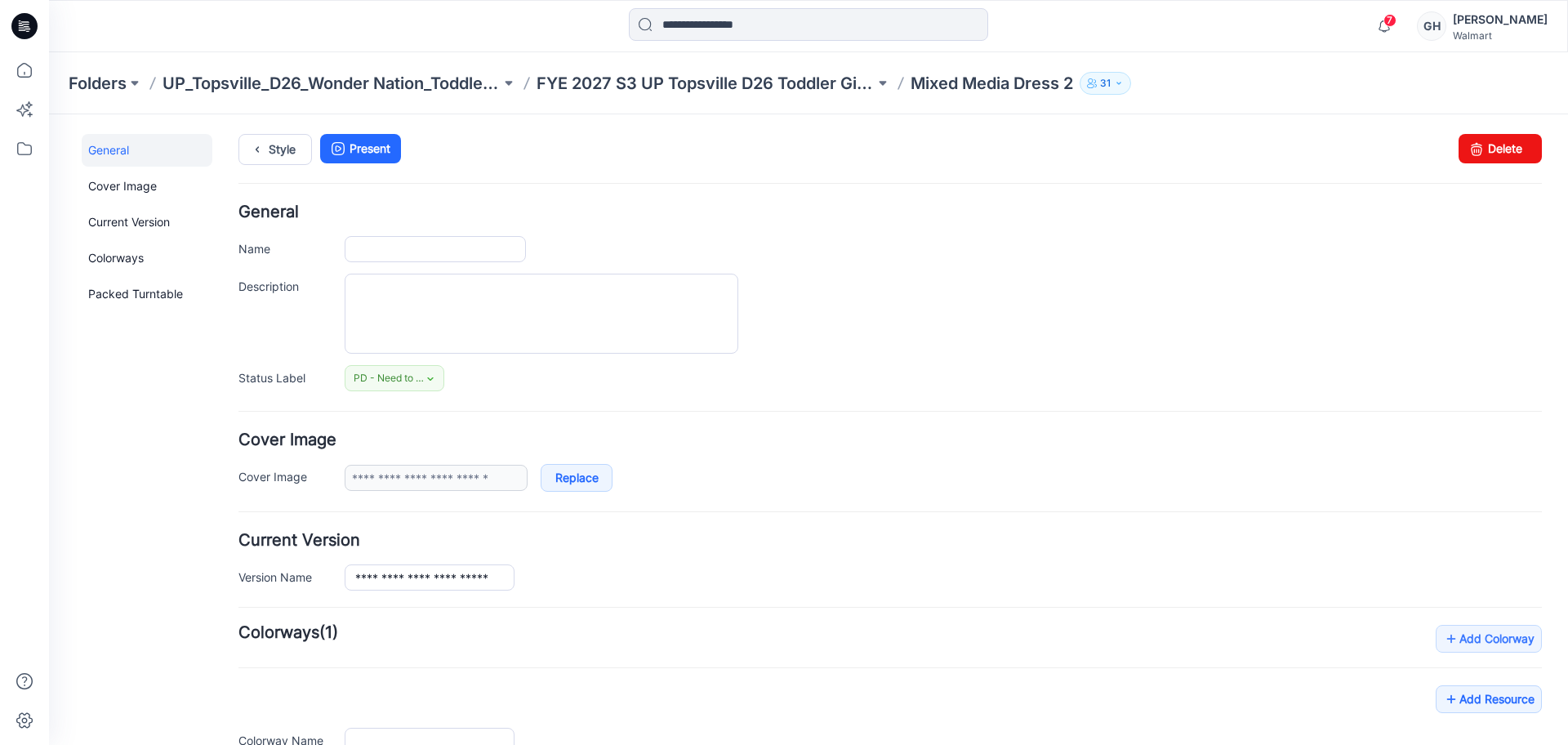
type input "**********"
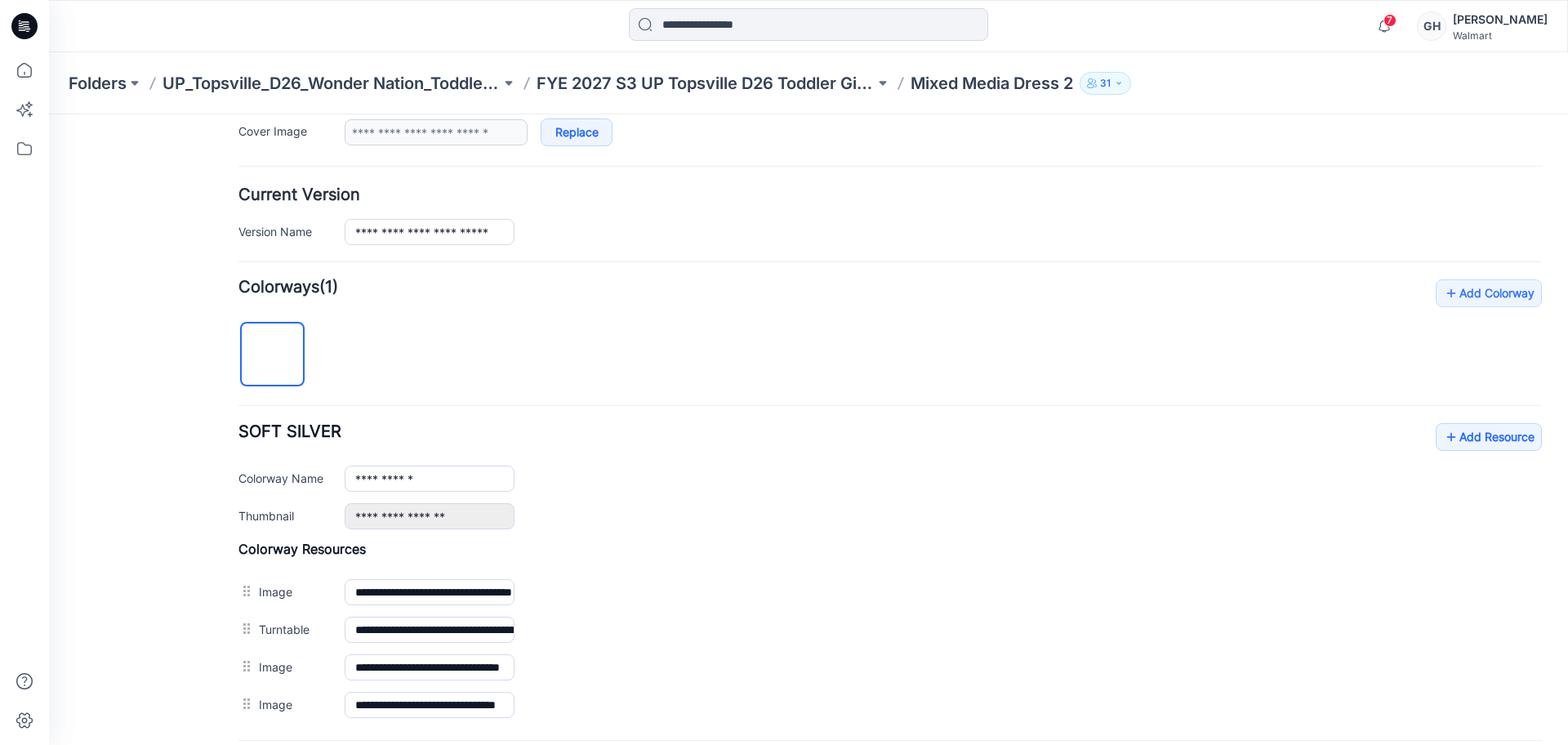
scroll to position [512, 0]
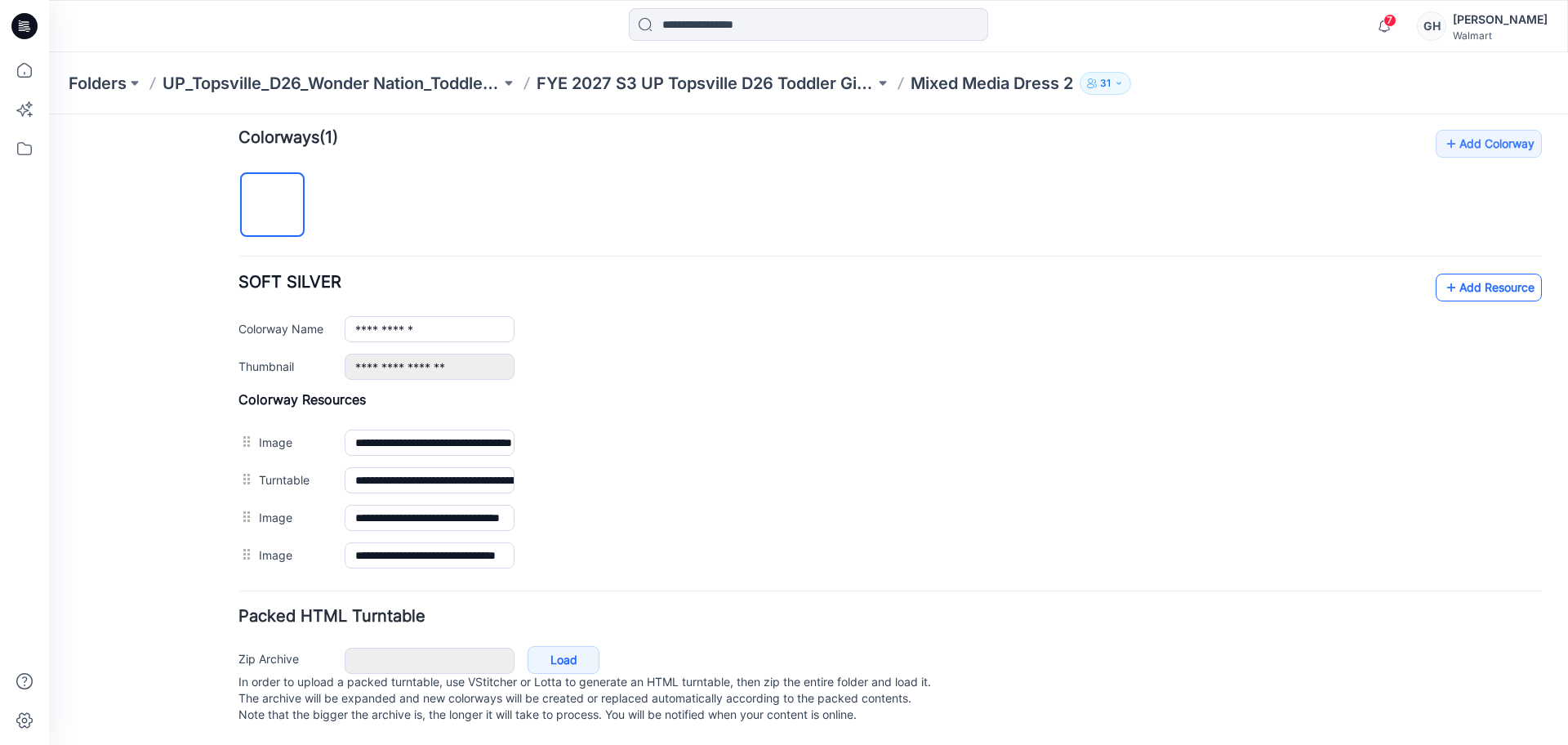
click at [1471, 274] on link "Add Resource" at bounding box center [1488, 288] width 106 height 28
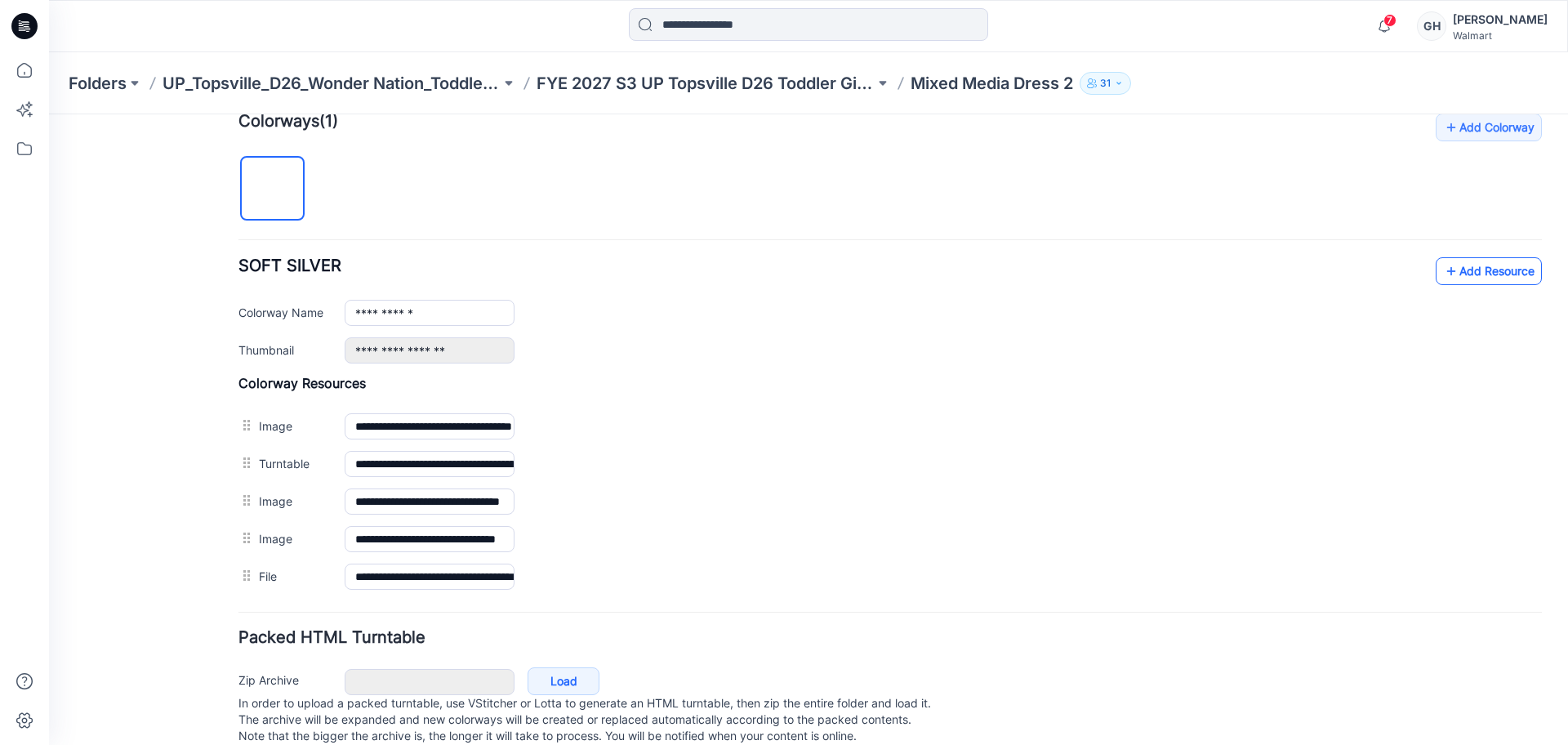
click at [1472, 267] on link "Add Resource" at bounding box center [1488, 271] width 106 height 28
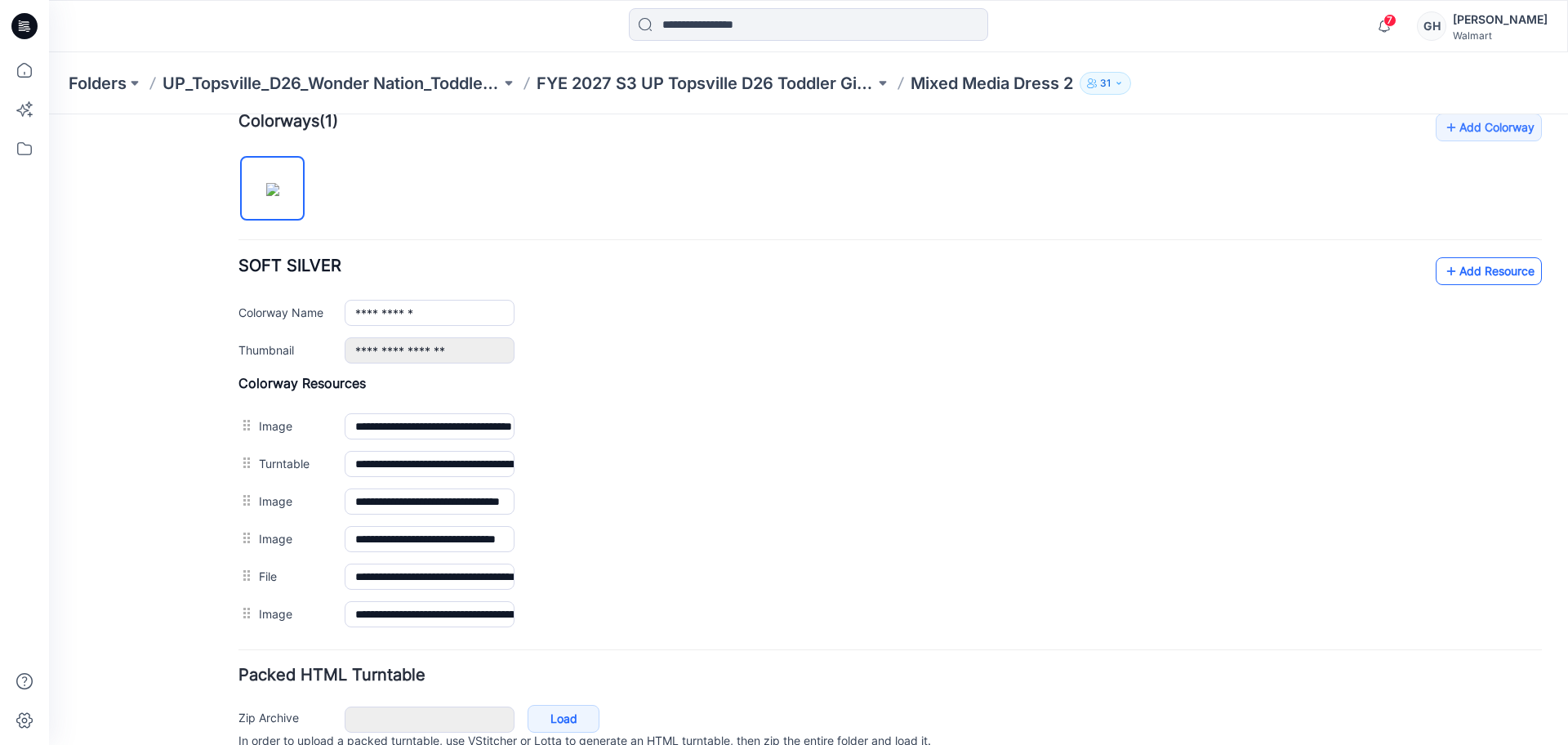
click at [1489, 278] on link "Add Resource" at bounding box center [1488, 271] width 106 height 28
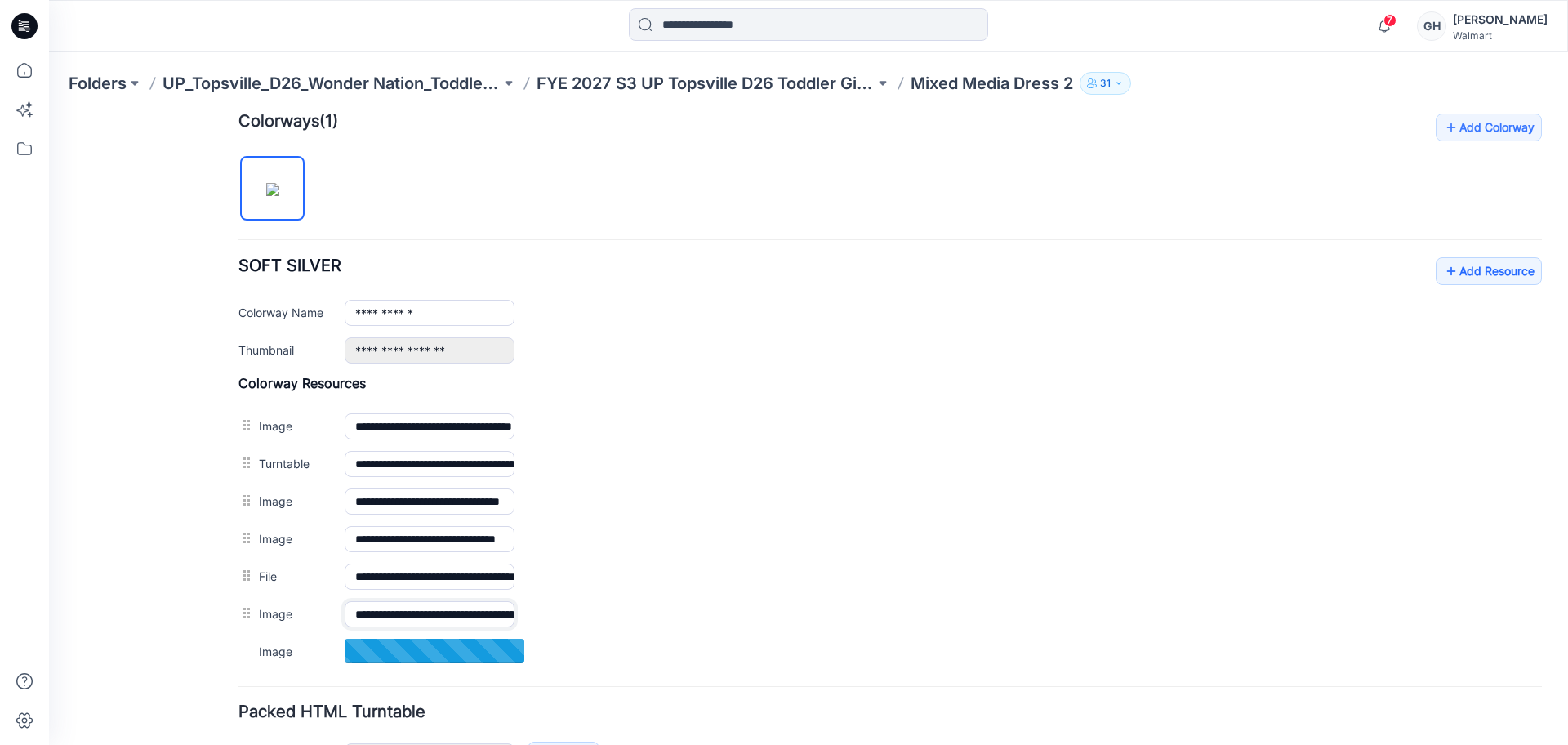
click at [401, 611] on input "**********" at bounding box center [430, 614] width 170 height 26
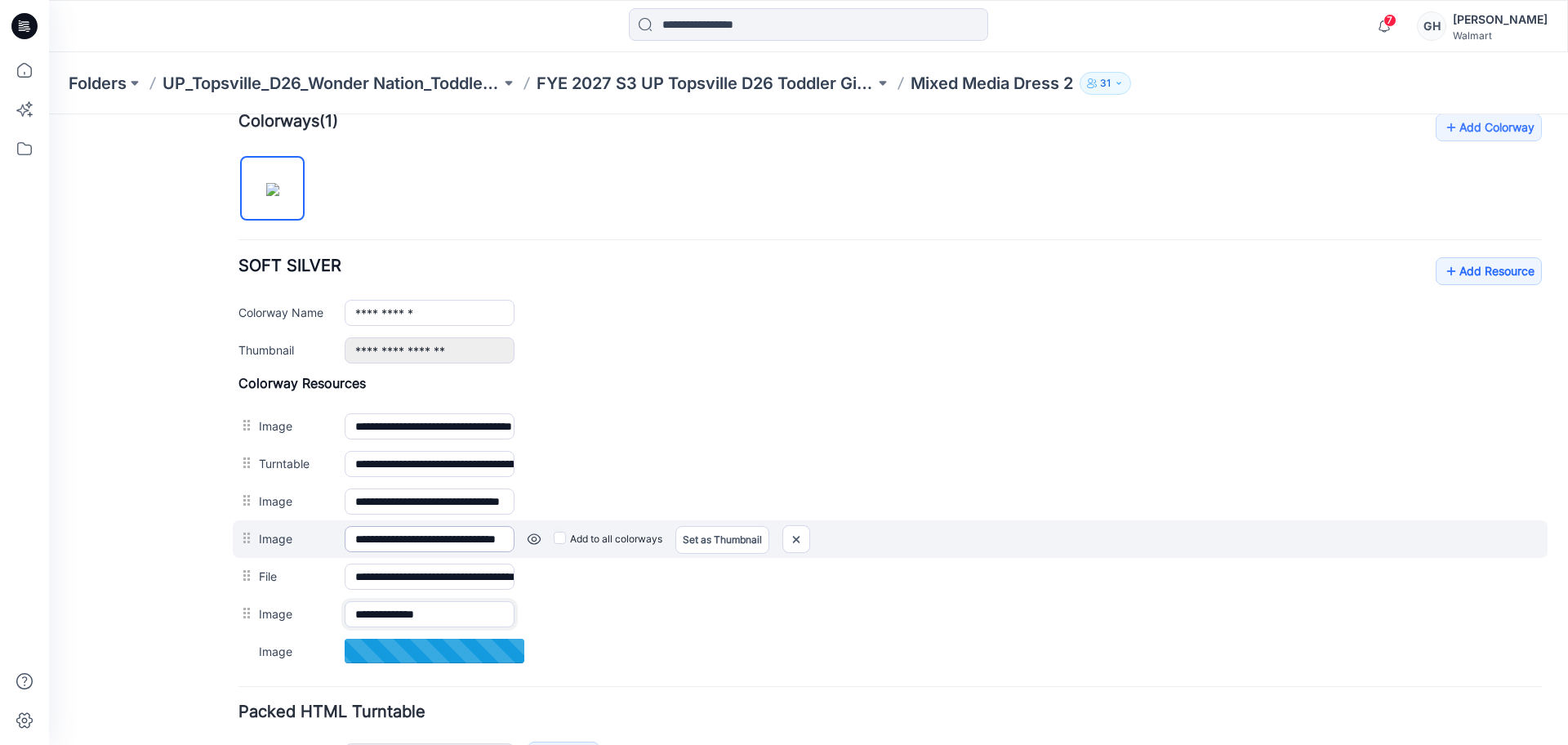
type input "**********"
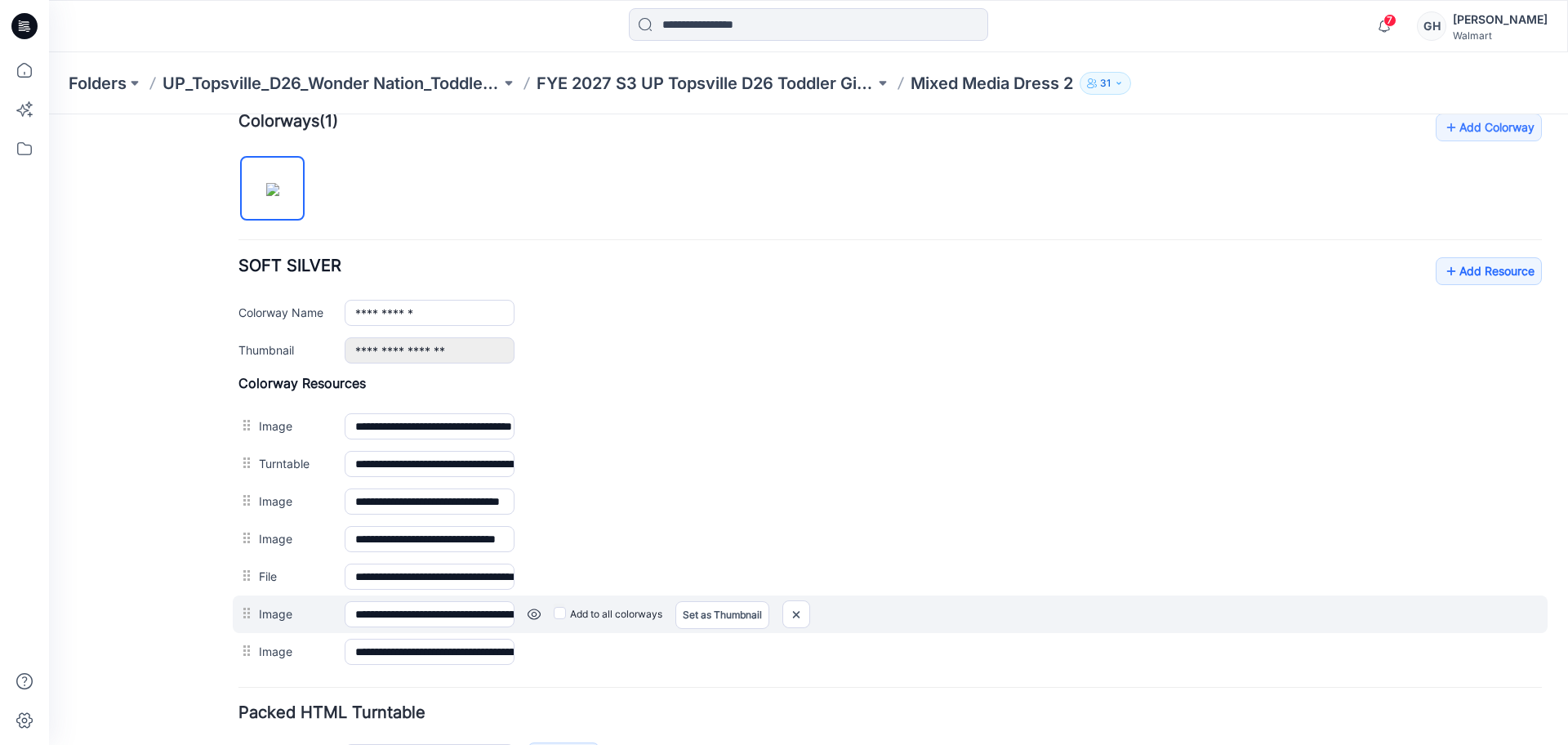
click at [531, 611] on link at bounding box center [534, 614] width 13 height 13
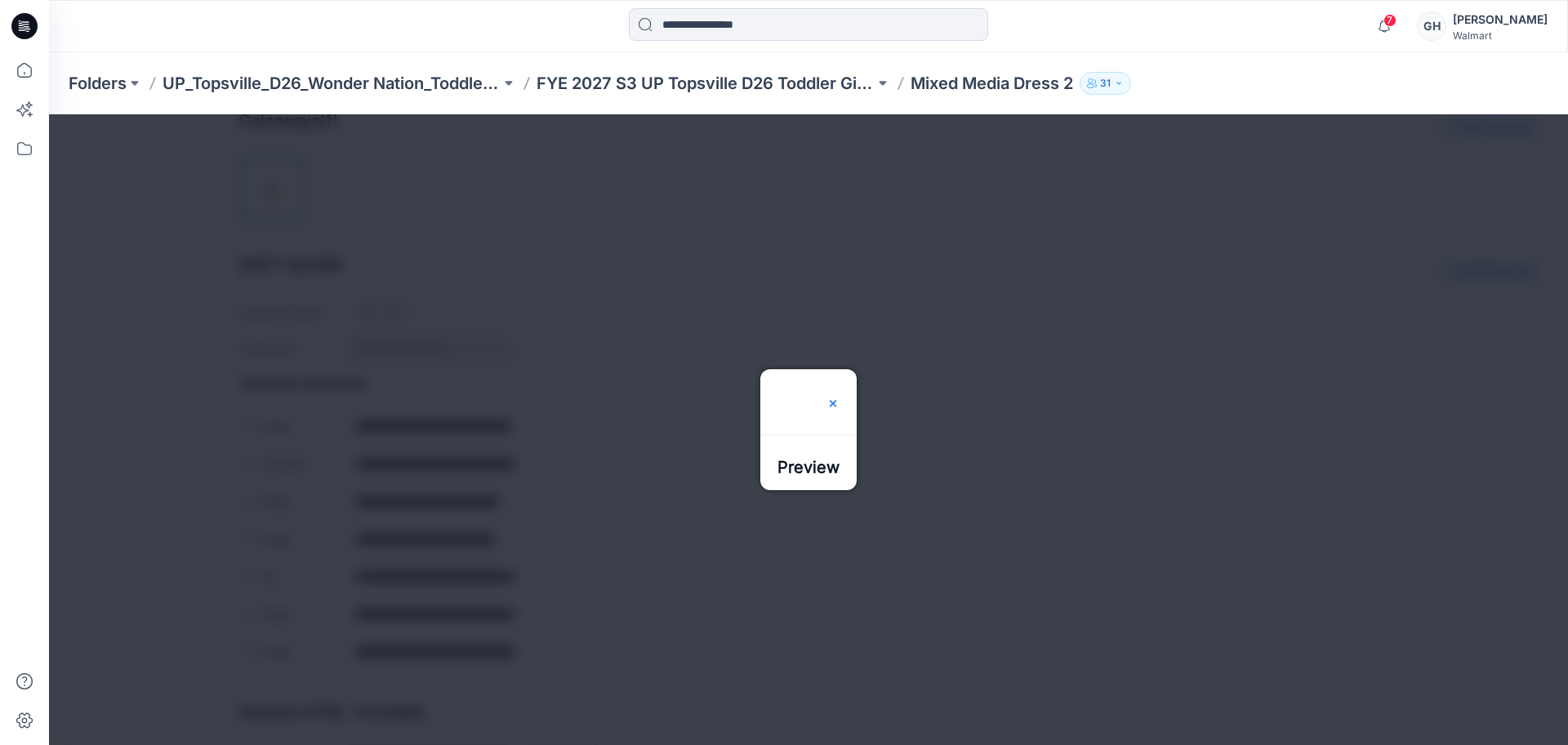
click at [839, 397] on img at bounding box center [832, 403] width 13 height 13
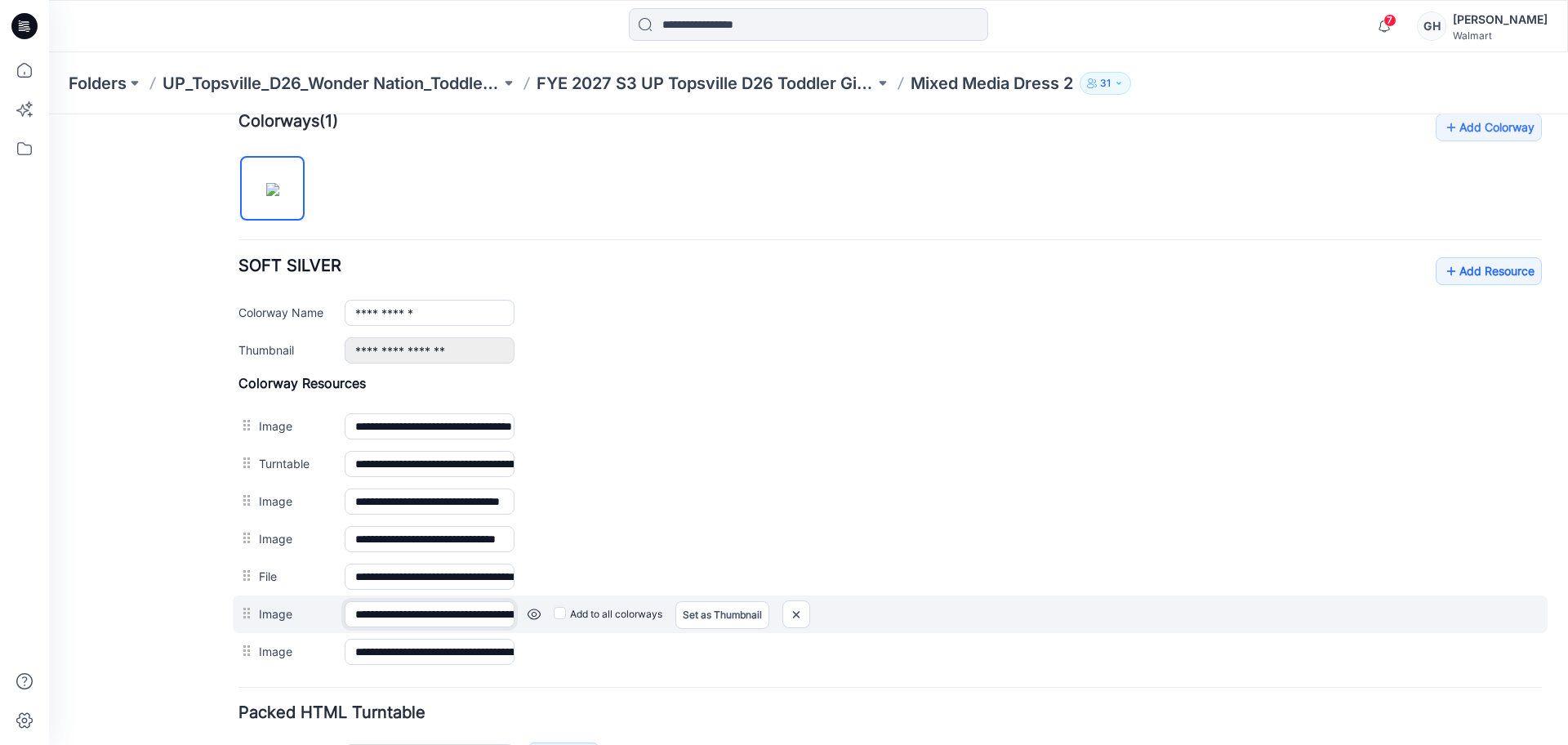
click at [464, 612] on input "**********" at bounding box center [430, 614] width 170 height 26
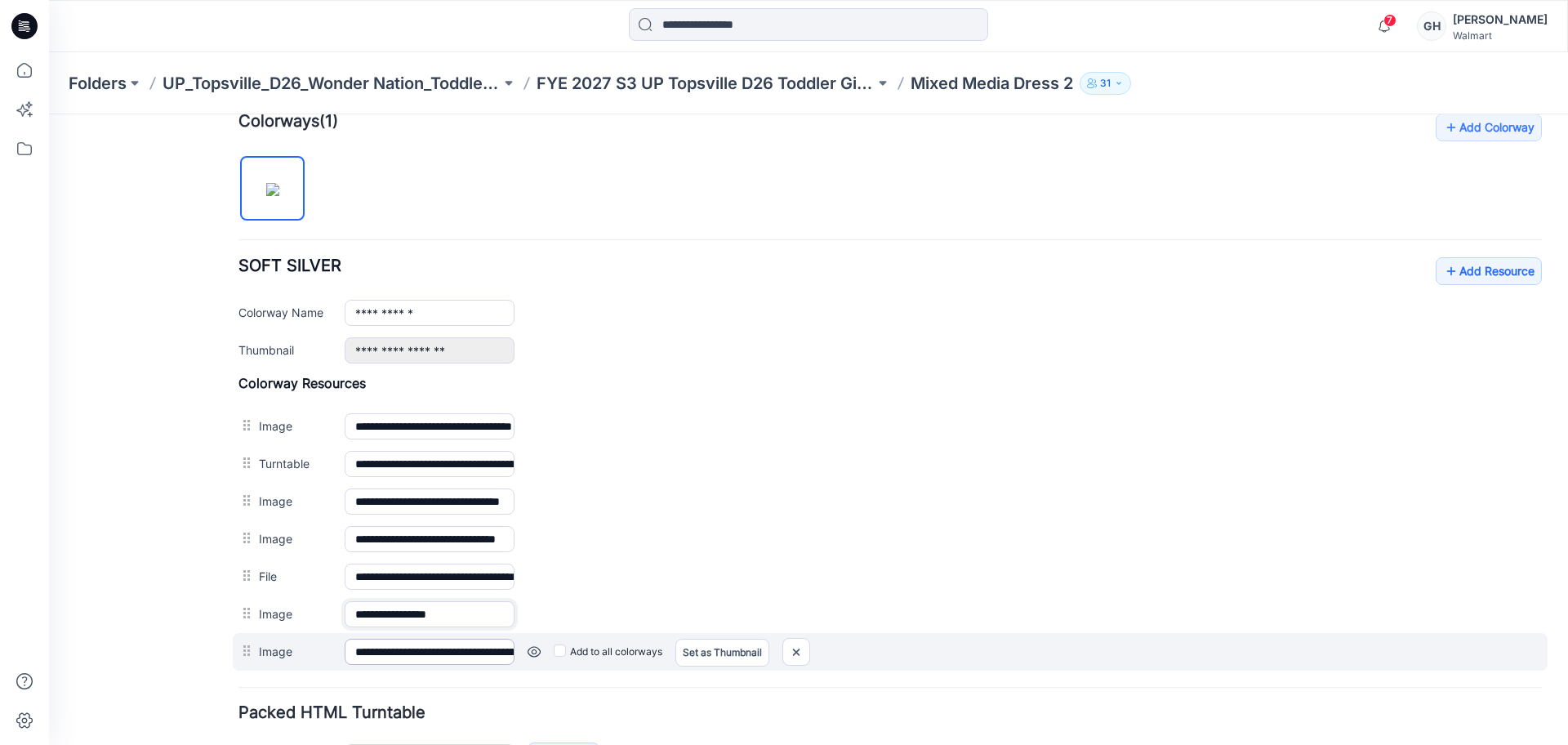
type input "**********"
click at [416, 657] on input "**********" at bounding box center [430, 652] width 170 height 26
click at [415, 658] on input "**********" at bounding box center [430, 652] width 170 height 26
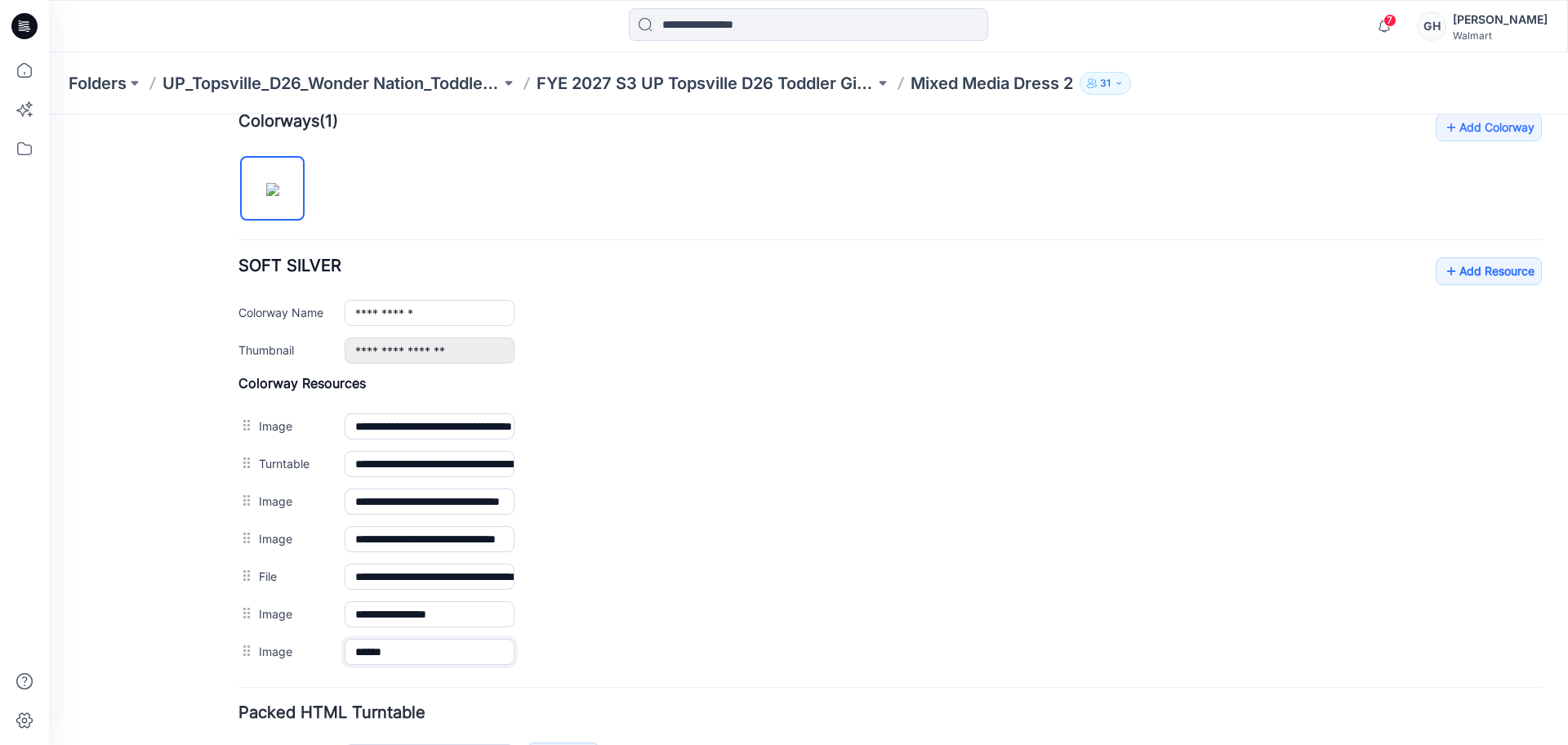
type input "******"
drag, startPoint x: 189, startPoint y: 639, endPoint x: 896, endPoint y: 386, distance: 750.9
click at [189, 638] on div "General Cover Image Current Version Colorways Packed Turntable" at bounding box center [146, 232] width 131 height 1219
click at [1452, 281] on link "Add Resource" at bounding box center [1488, 271] width 106 height 28
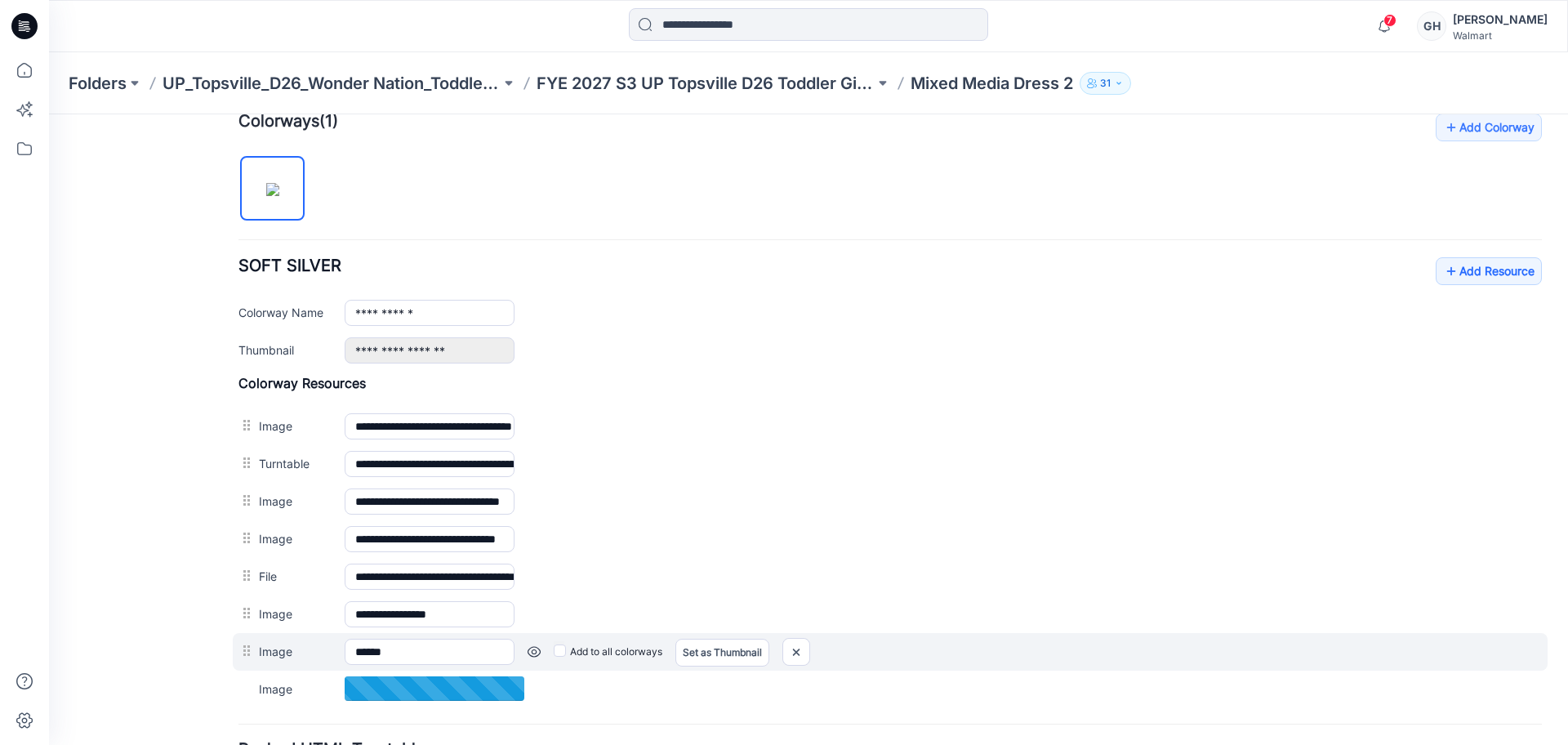
click at [533, 657] on link at bounding box center [534, 651] width 13 height 13
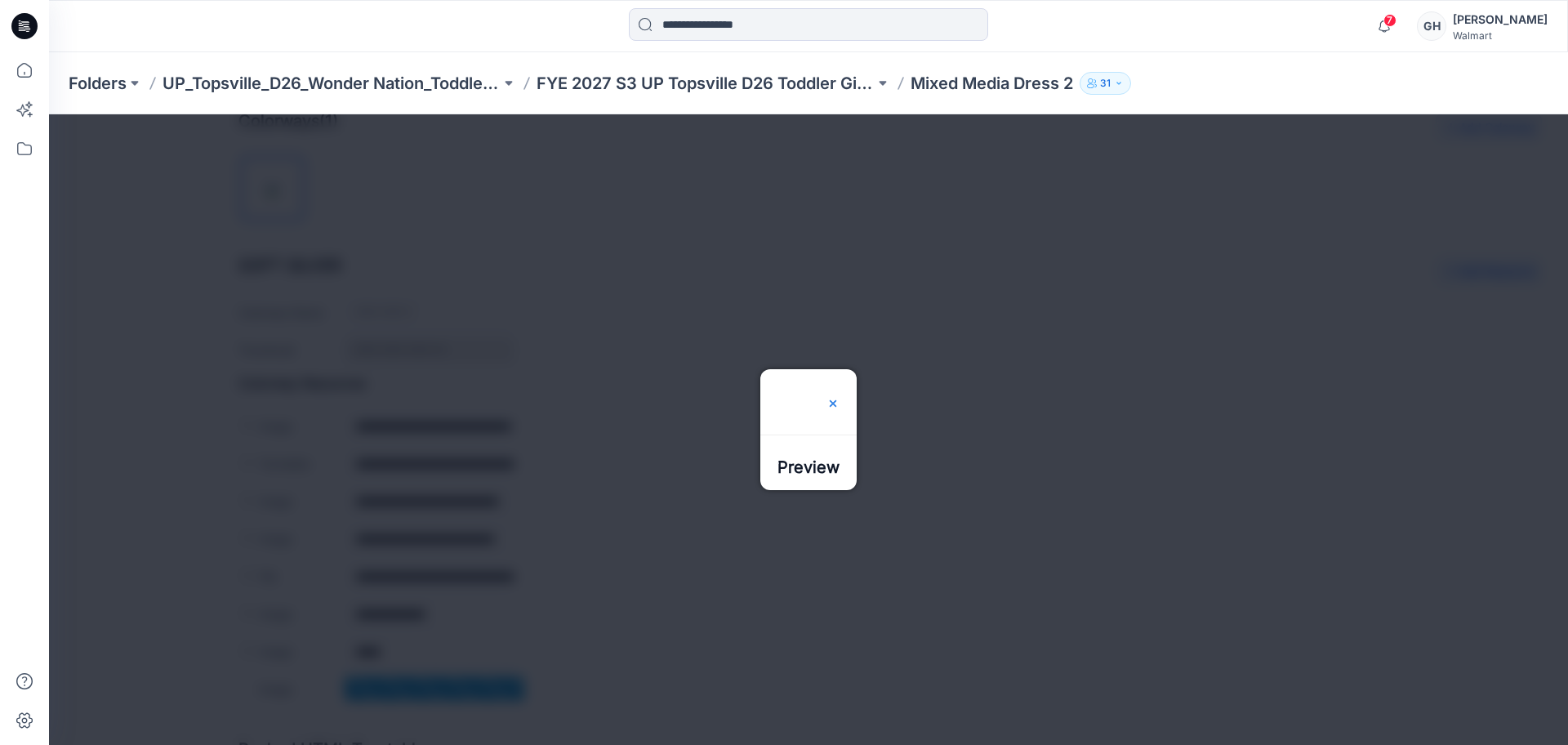
click at [839, 397] on img at bounding box center [832, 403] width 13 height 13
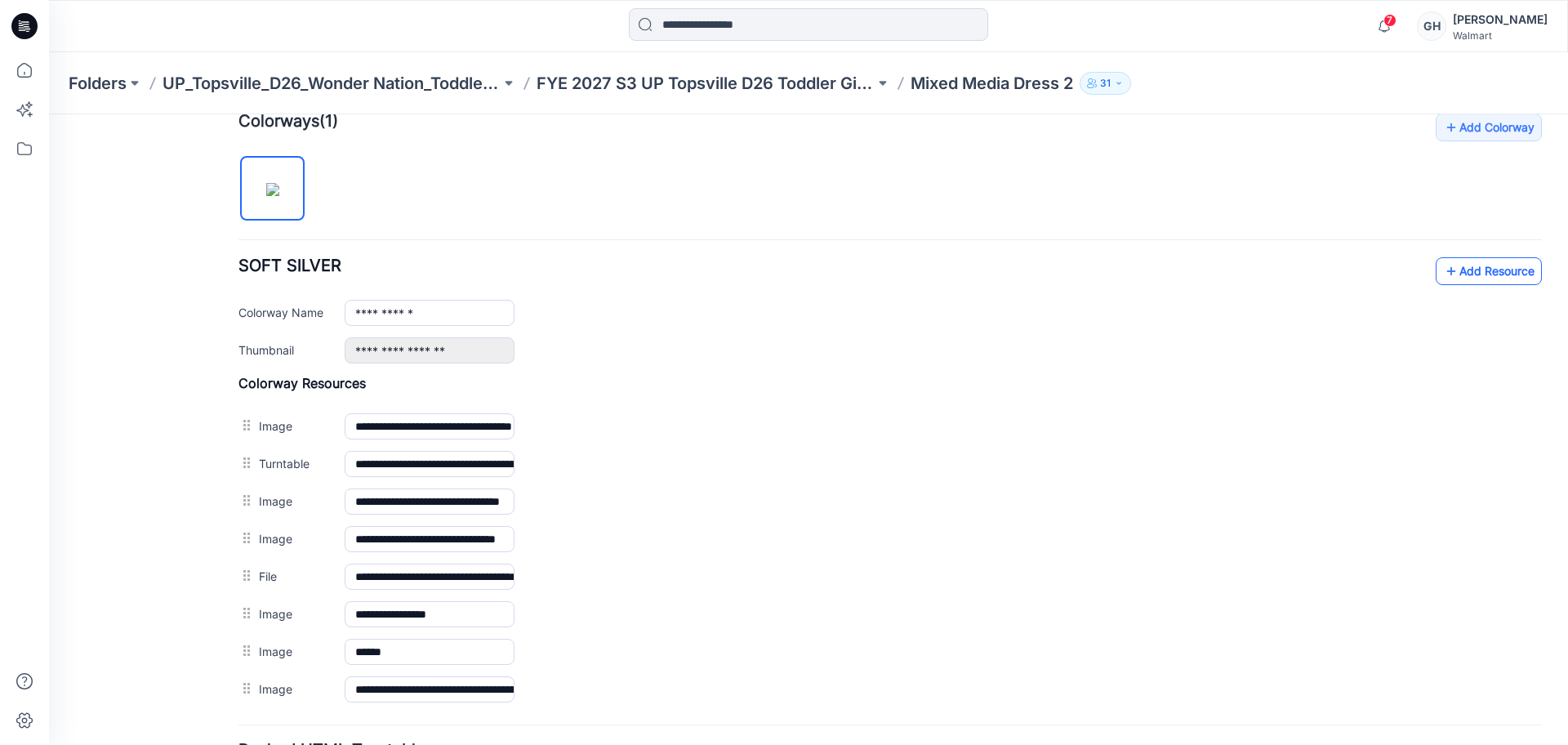
click at [1445, 269] on link "Add Resource" at bounding box center [1488, 271] width 106 height 28
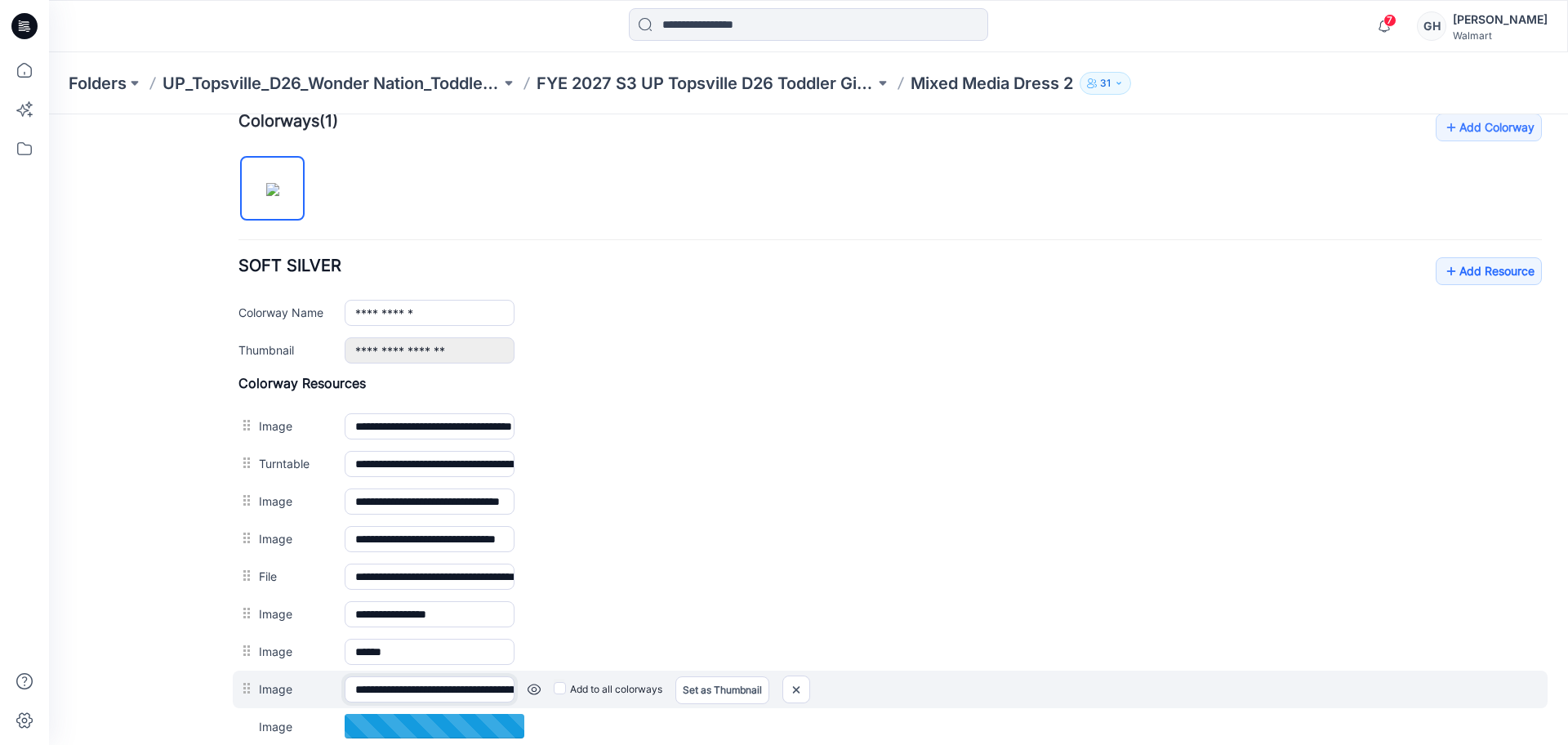
click at [423, 693] on input "**********" at bounding box center [430, 689] width 170 height 26
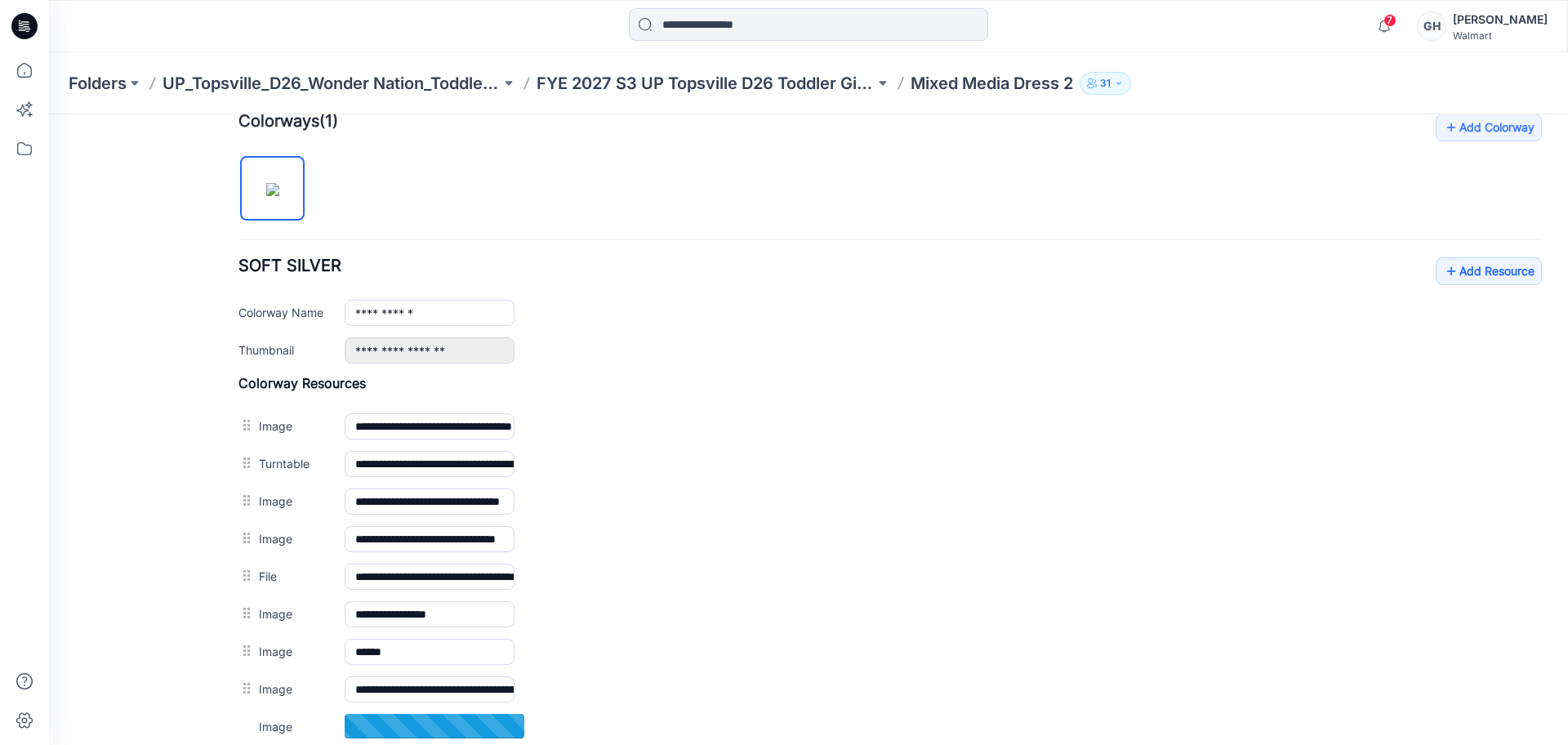
click at [150, 657] on div "General Cover Image Current Version Colorways Packed Turntable" at bounding box center [146, 269] width 131 height 1293
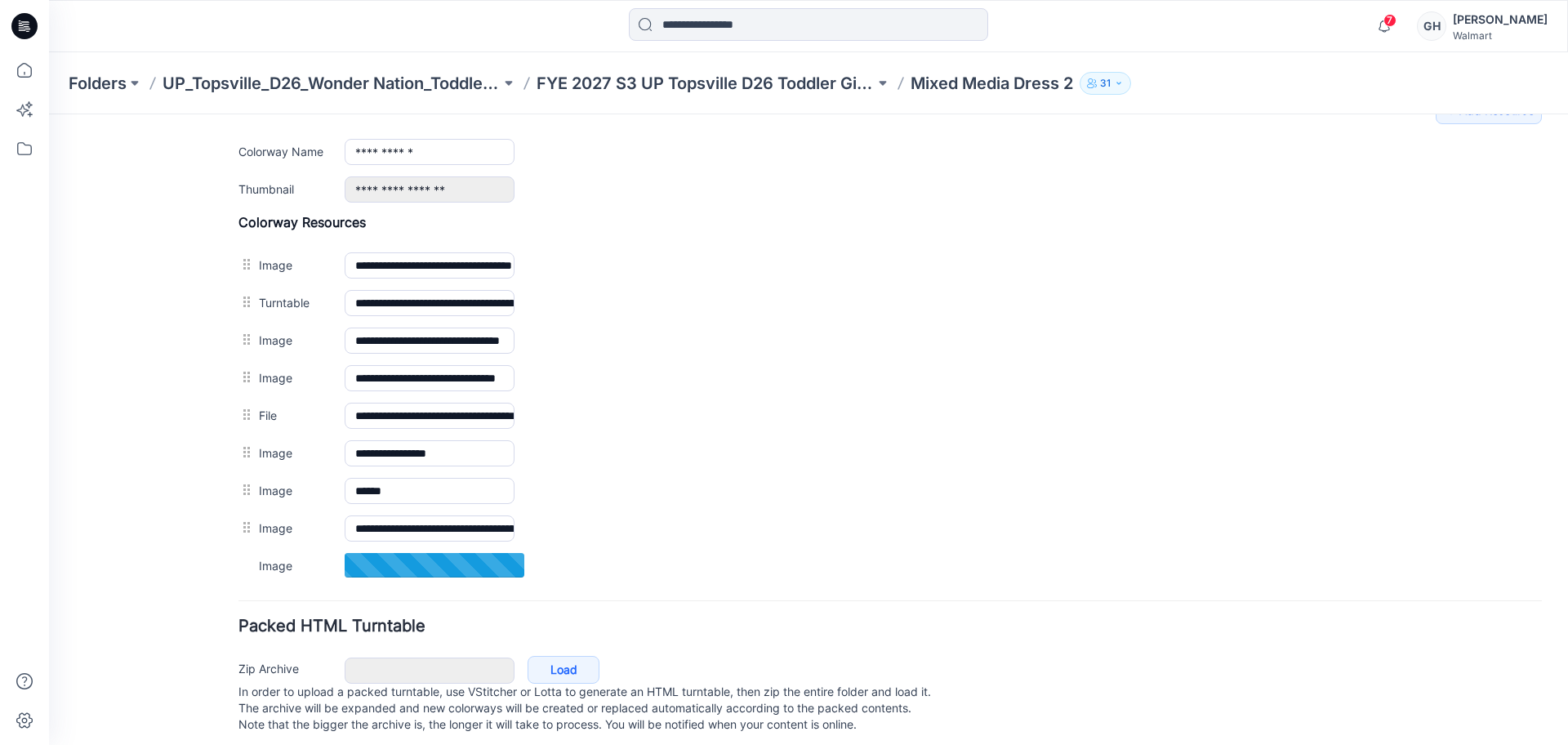
scroll to position [698, 0]
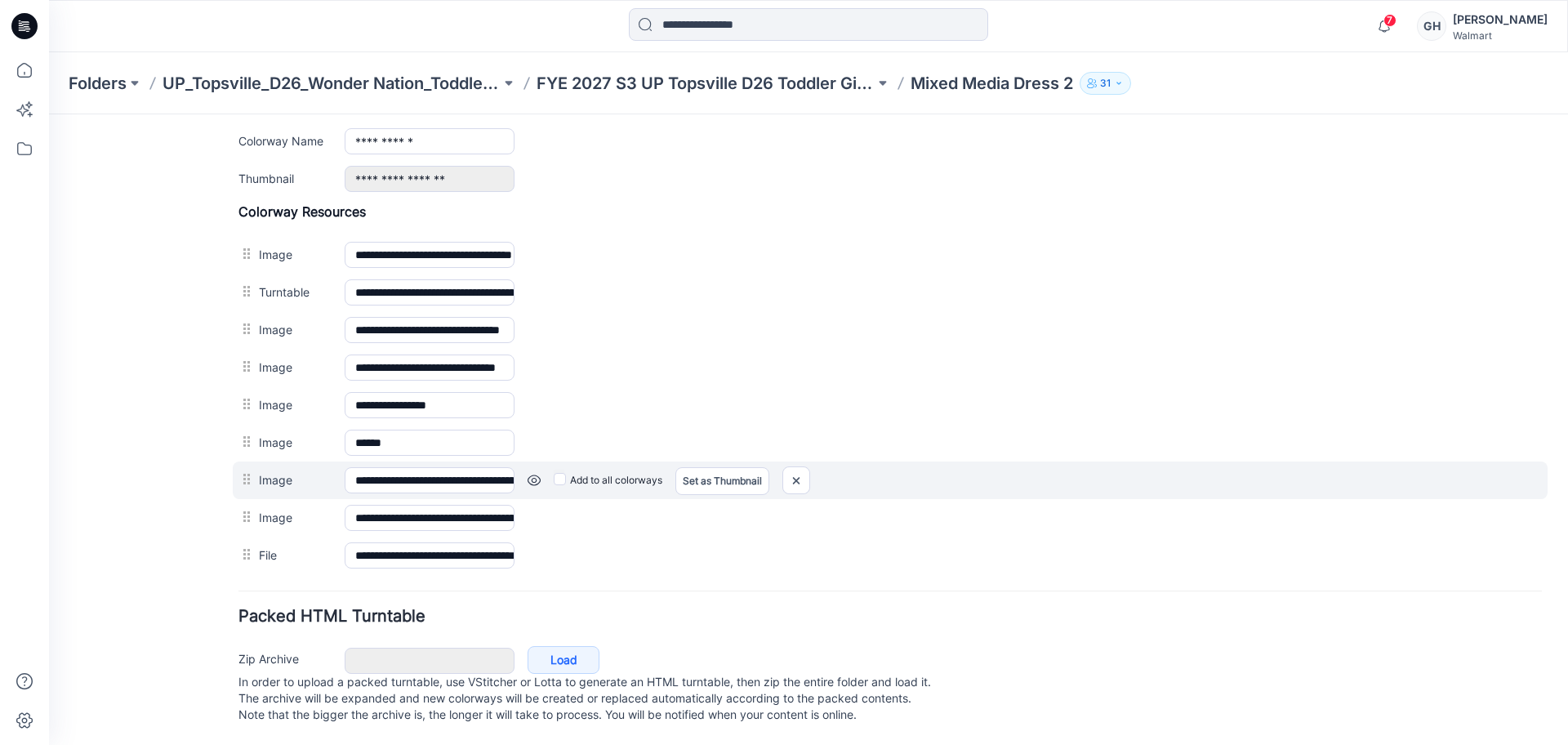
drag, startPoint x: 341, startPoint y: 469, endPoint x: 359, endPoint y: 462, distance: 19.3
click at [342, 469] on div "**********" at bounding box center [889, 480] width 1315 height 37
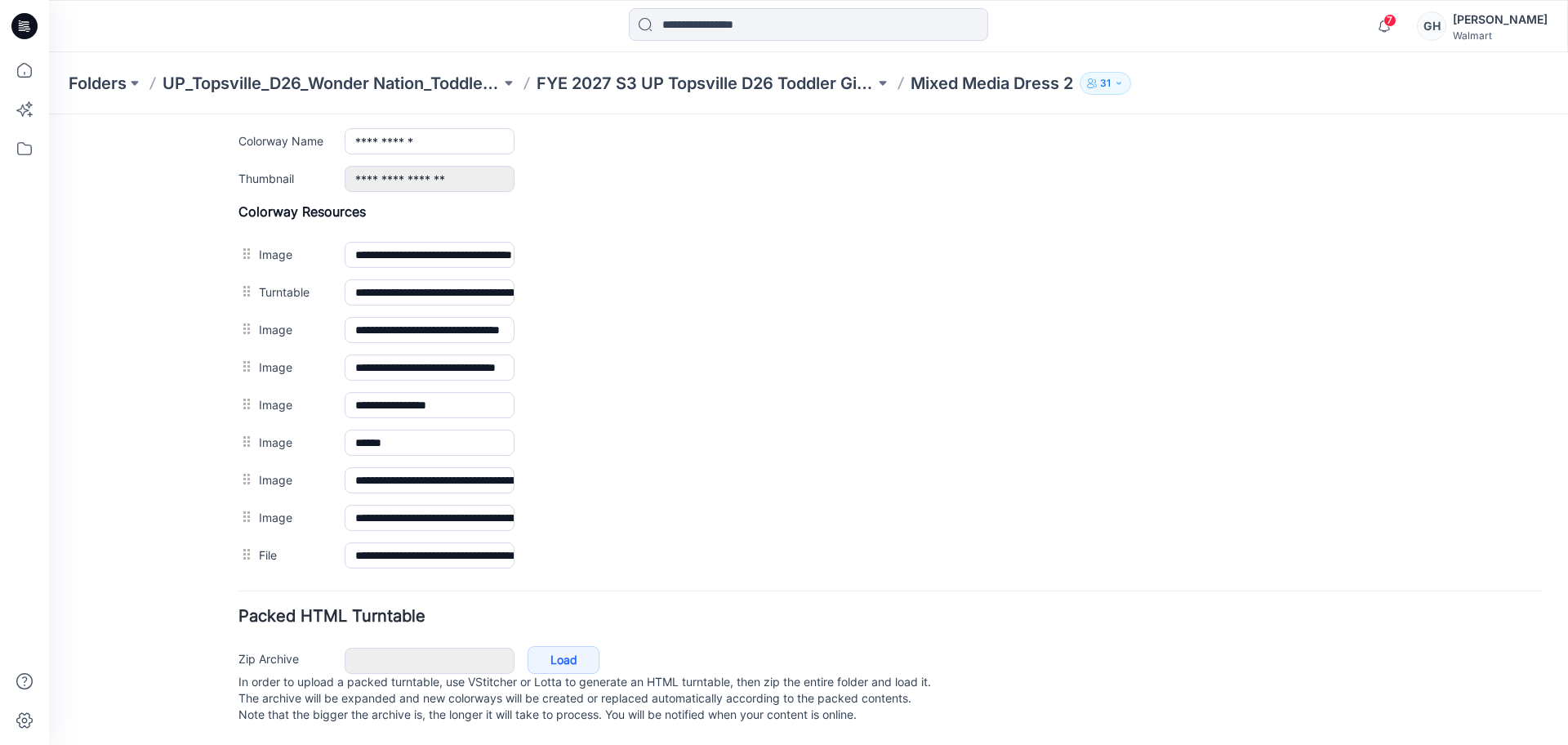
click at [359, 467] on input "**********" at bounding box center [430, 480] width 170 height 26
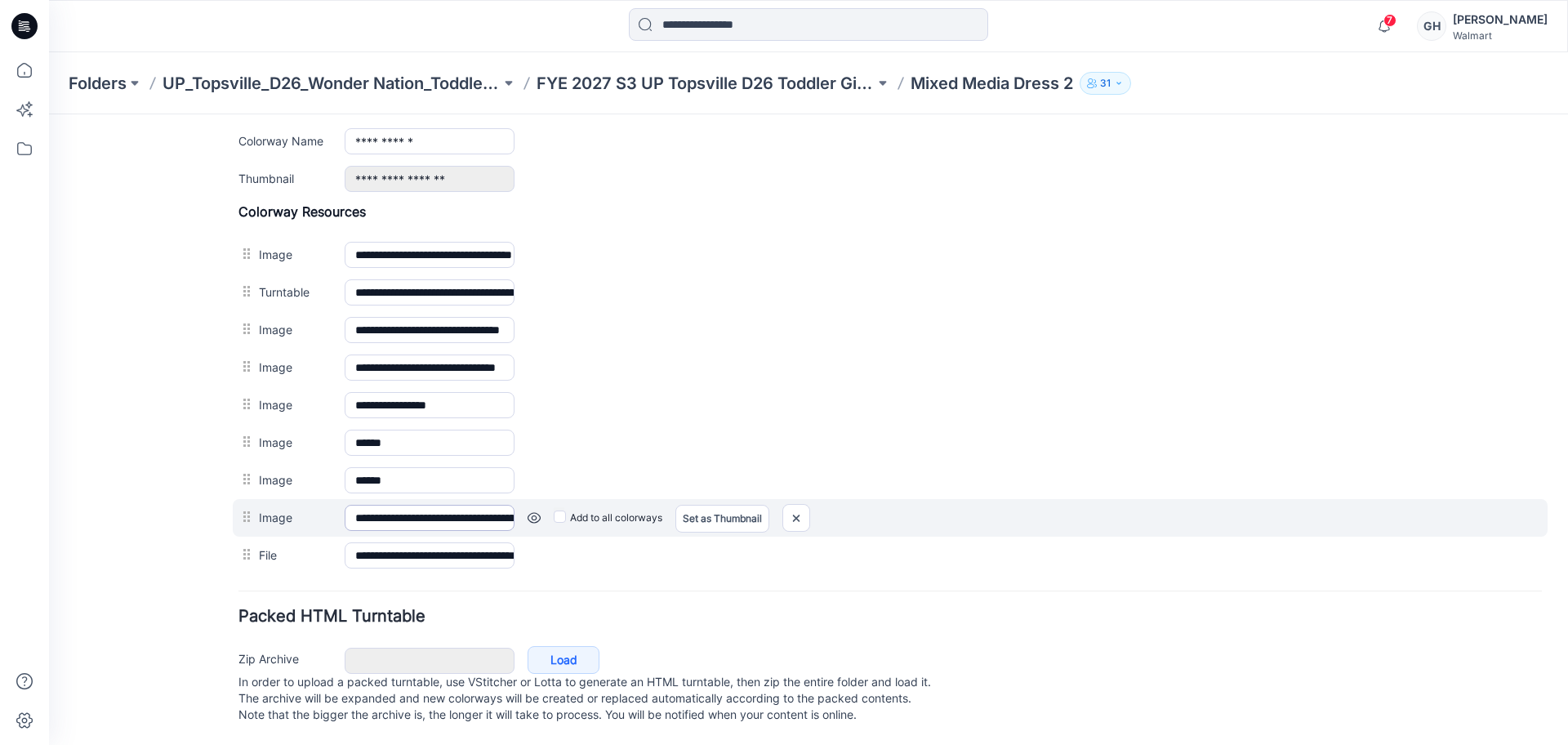
type input "******"
click at [391, 505] on input "**********" at bounding box center [430, 518] width 170 height 26
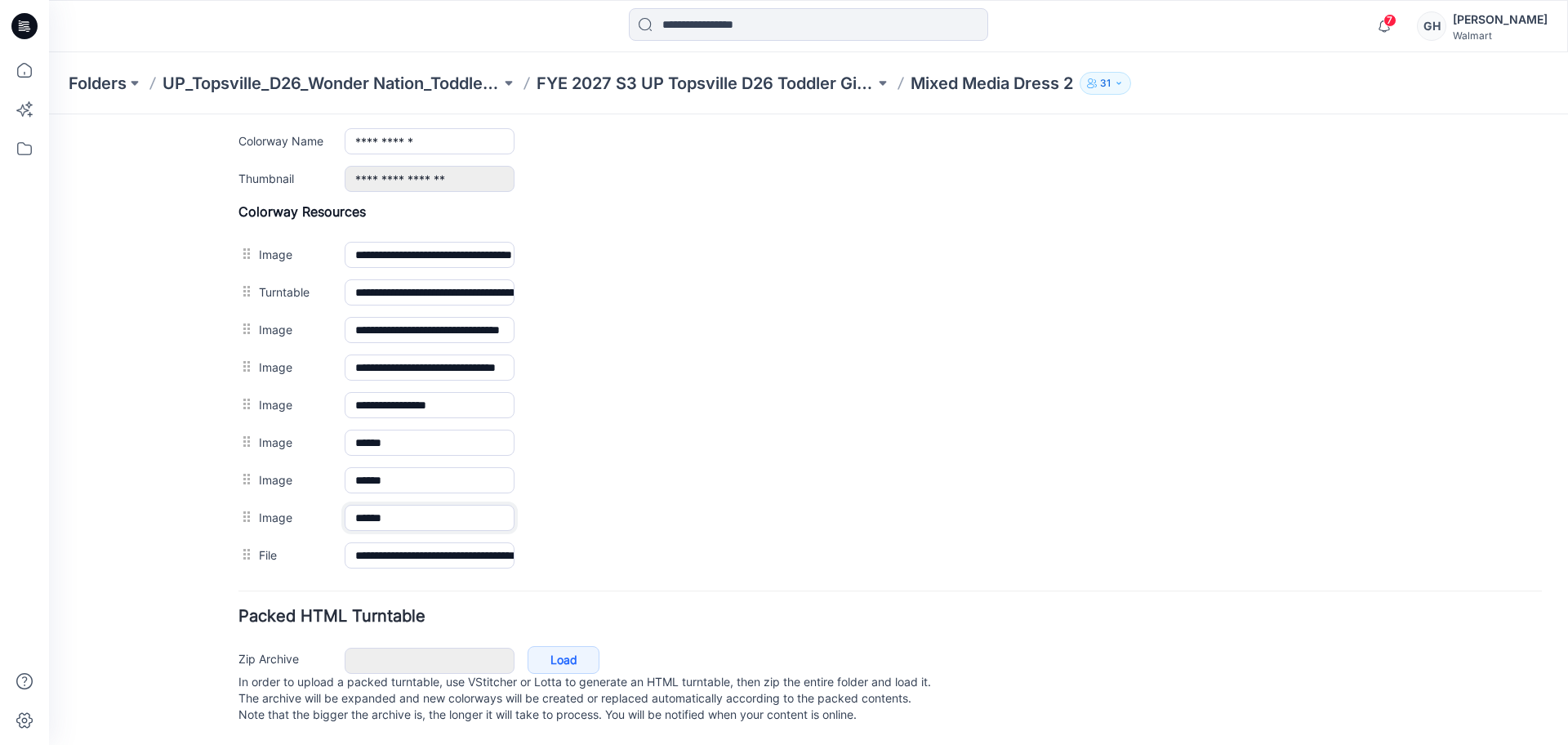
type input "******"
click at [177, 448] on div "General Cover Image Current Version Colorways Packed Turntable" at bounding box center [146, 98] width 131 height 1294
click at [814, 85] on p "FYE 2027 S3 UP Topsville D26 Toddler Girl Wonder Nation" at bounding box center [706, 83] width 338 height 23
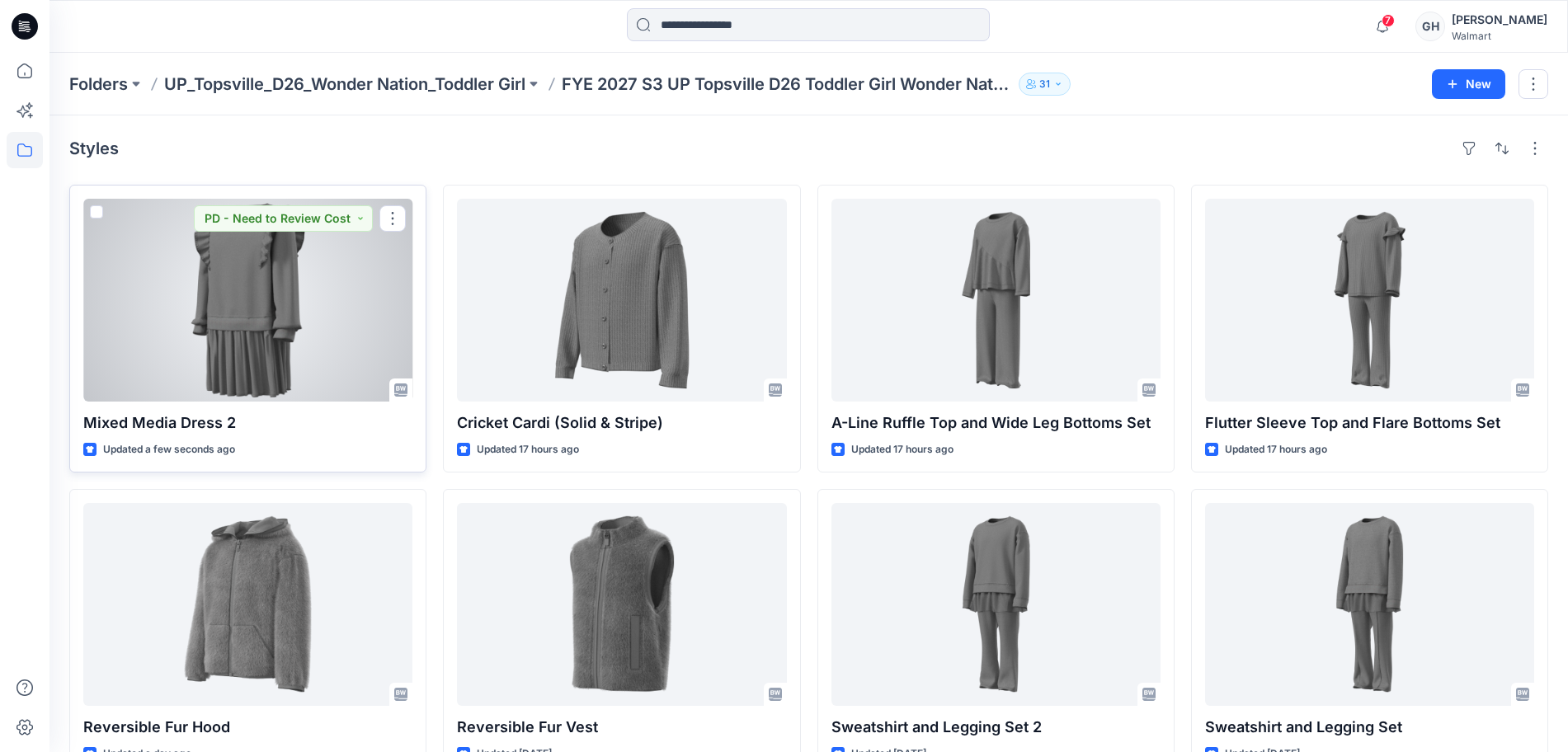
click at [229, 333] on div at bounding box center [248, 300] width 329 height 203
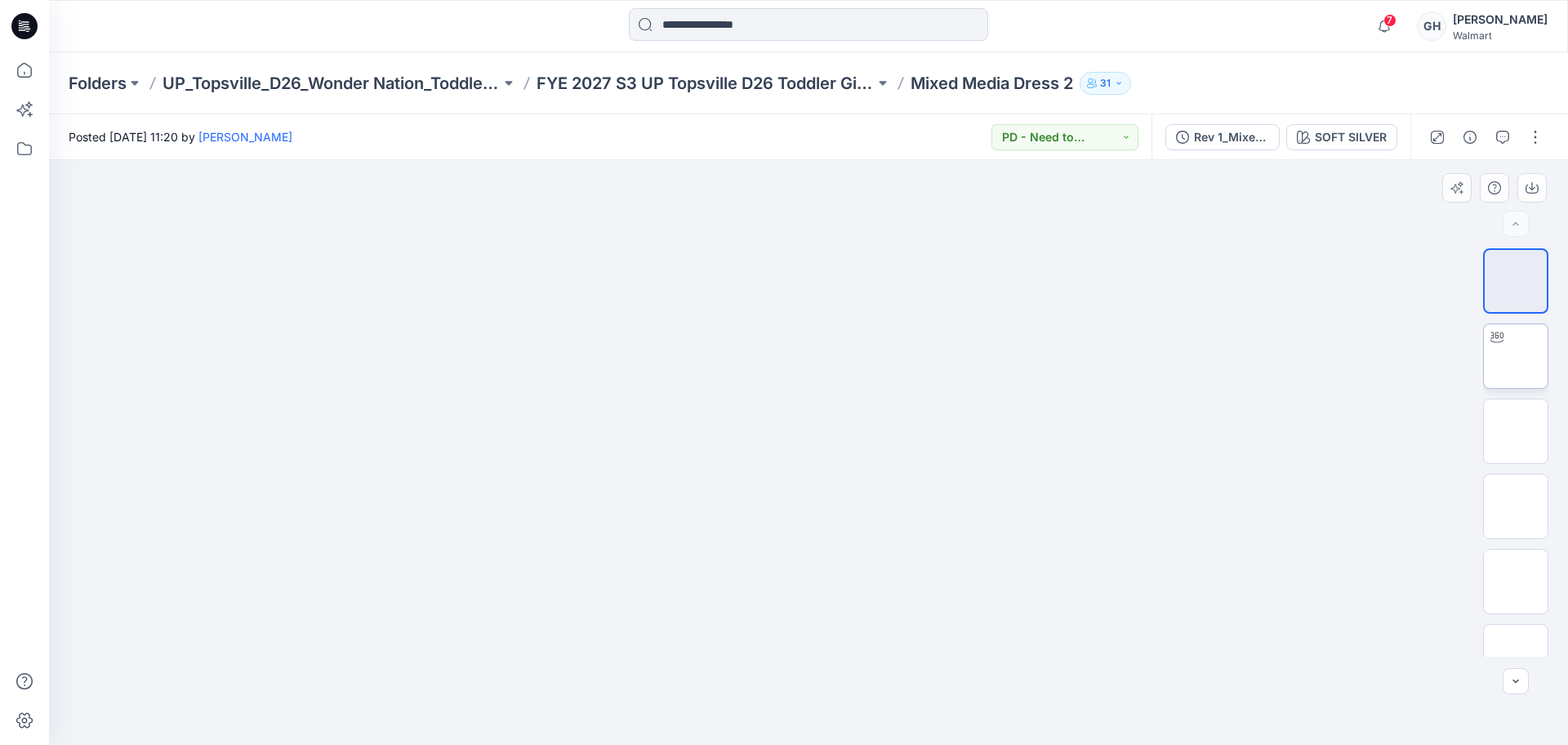
click at [1515, 356] on img at bounding box center [1515, 356] width 0 height 0
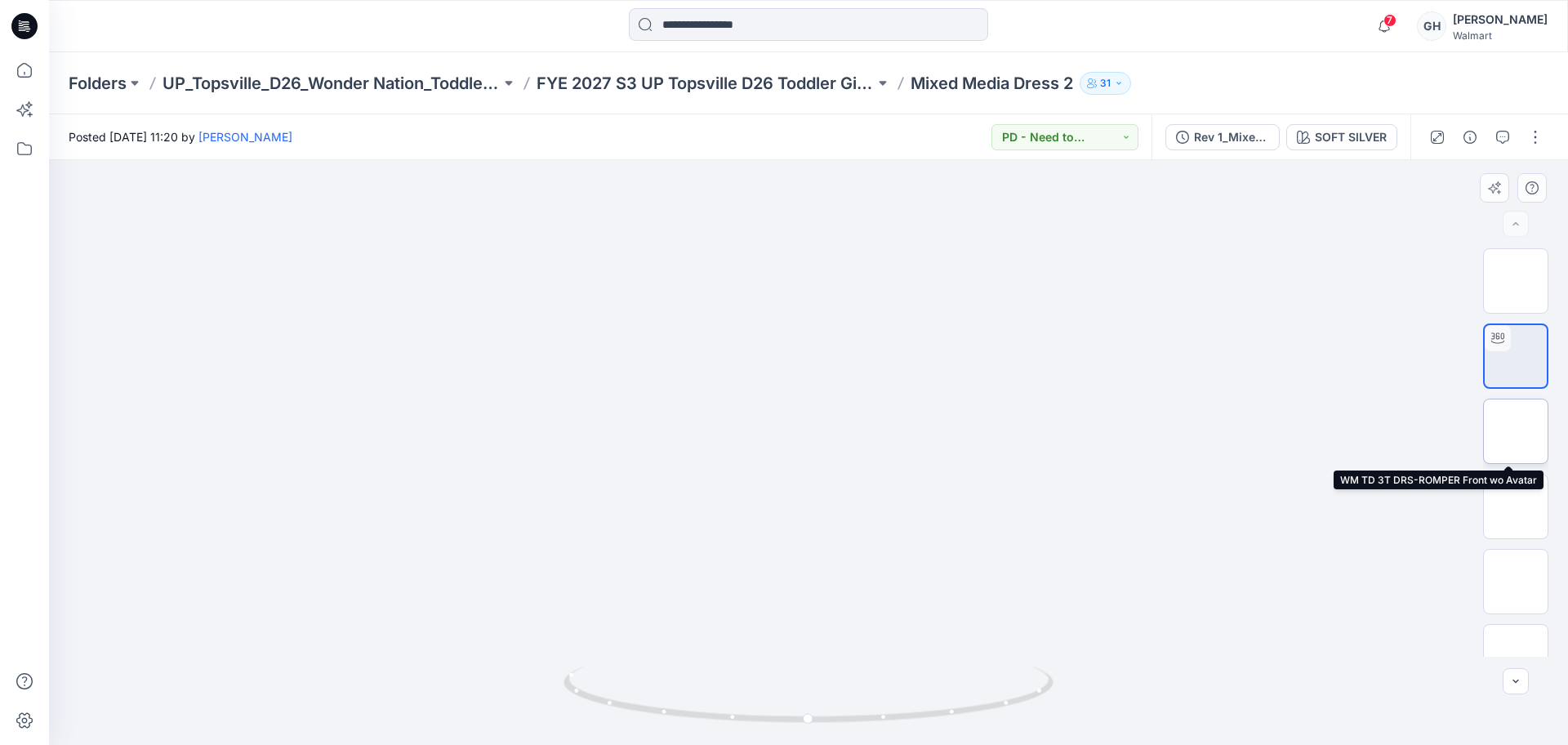
click at [1515, 431] on img at bounding box center [1515, 431] width 0 height 0
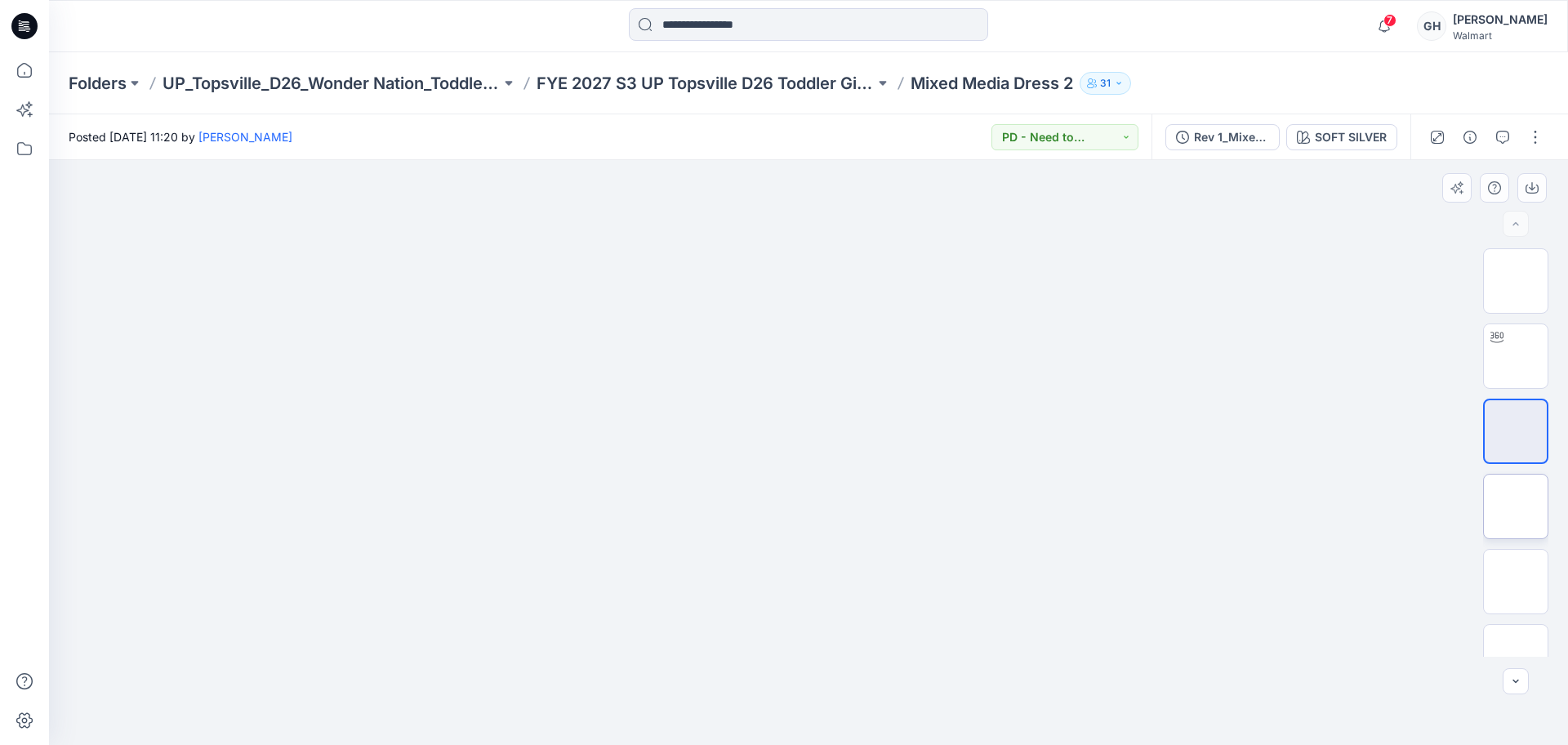
click at [1521, 473] on div "XLSX" at bounding box center [1515, 452] width 65 height 408
click at [1515, 506] on img at bounding box center [1515, 506] width 0 height 0
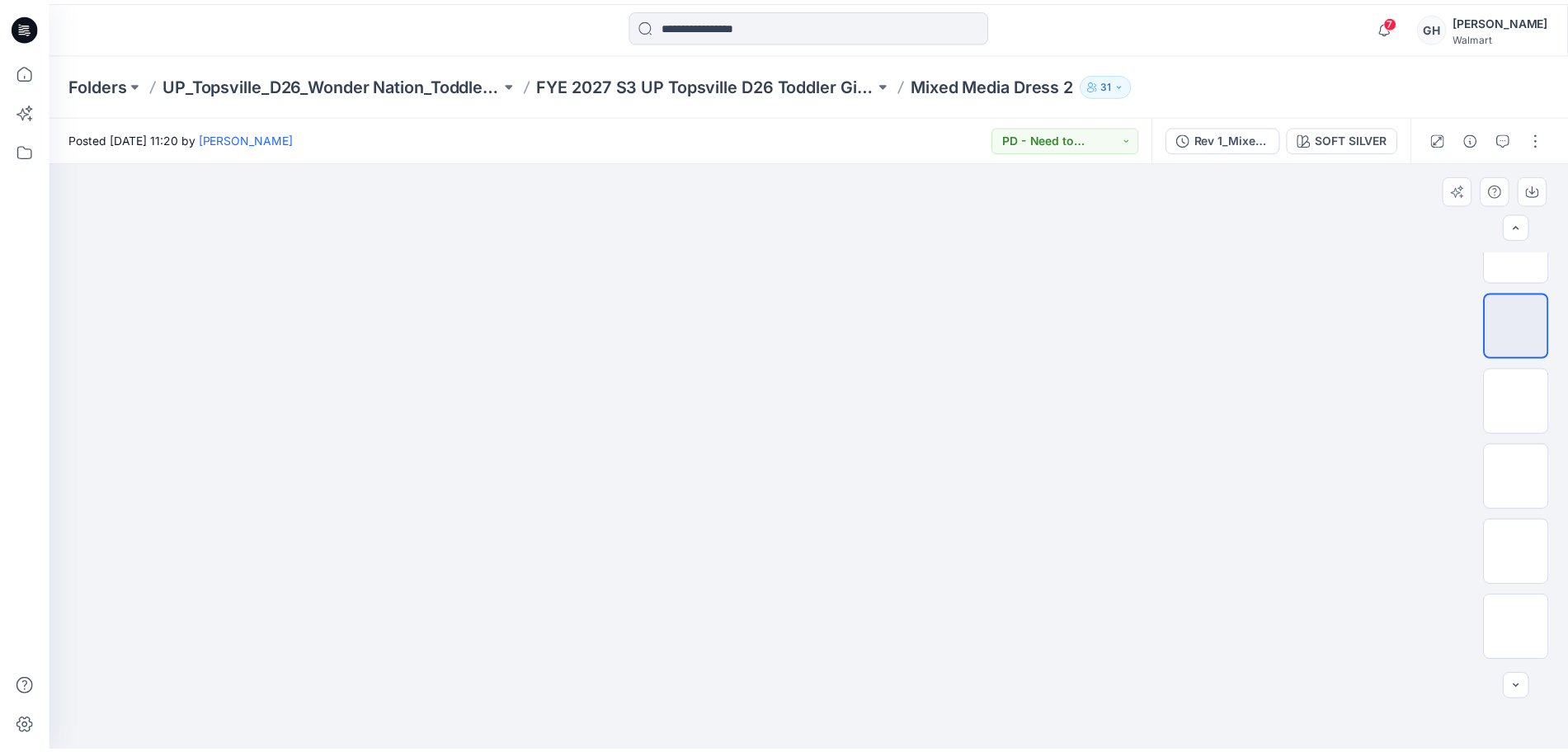
scroll to position [261, 0]
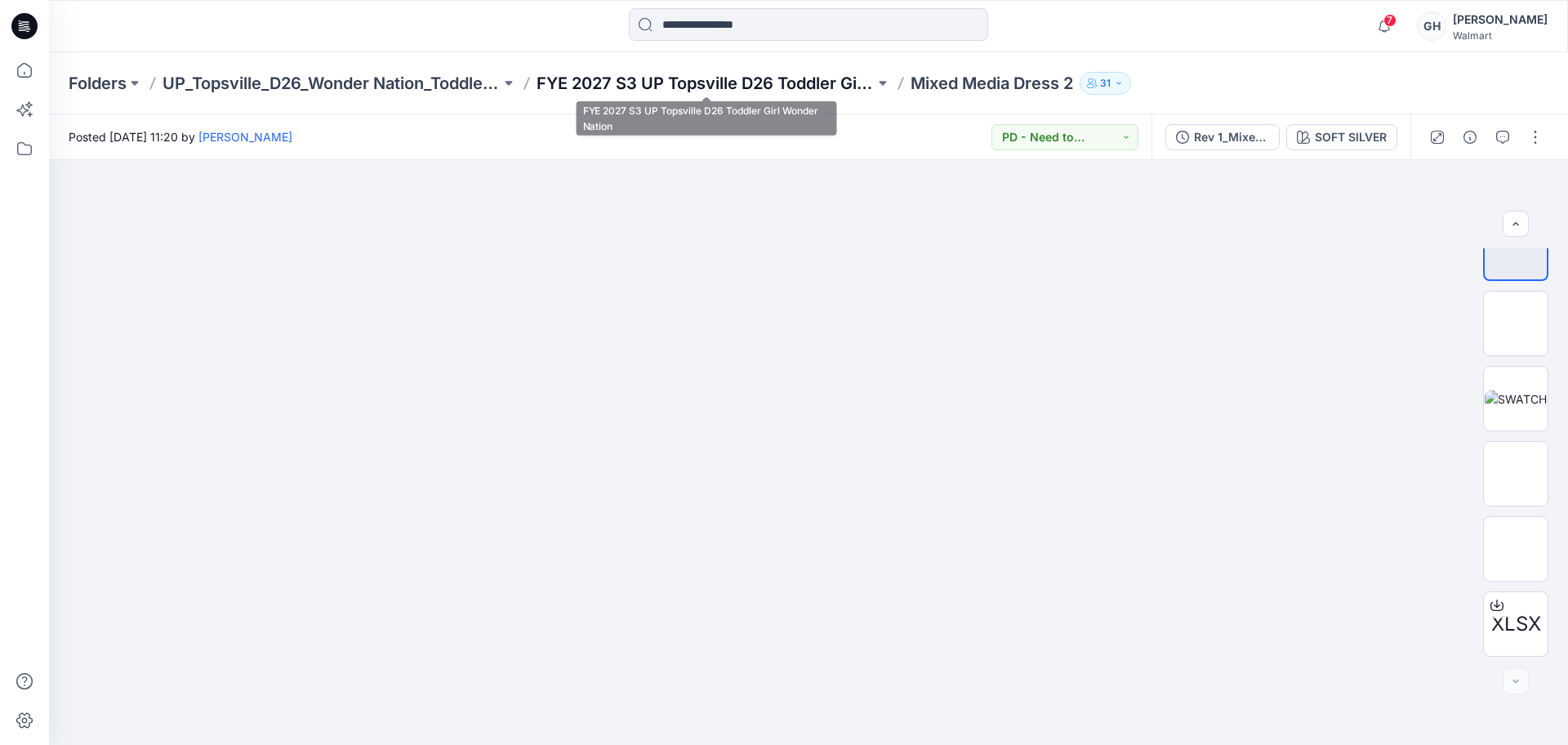
click at [743, 91] on p "FYE 2027 S3 UP Topsville D26 Toddler Girl Wonder Nation" at bounding box center [706, 83] width 338 height 23
